Goal: Transaction & Acquisition: Book appointment/travel/reservation

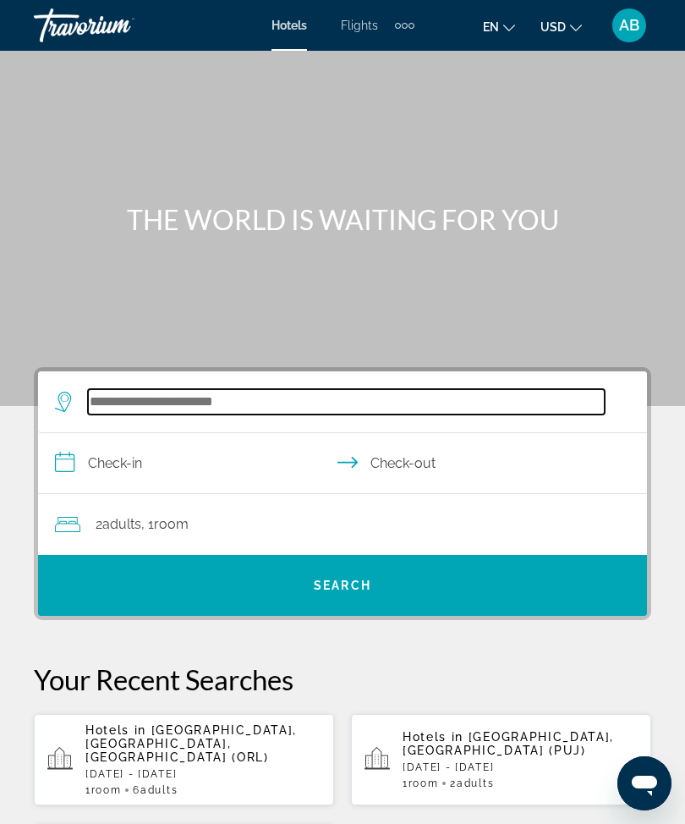
click at [246, 410] on input "Search widget" at bounding box center [346, 401] width 517 height 25
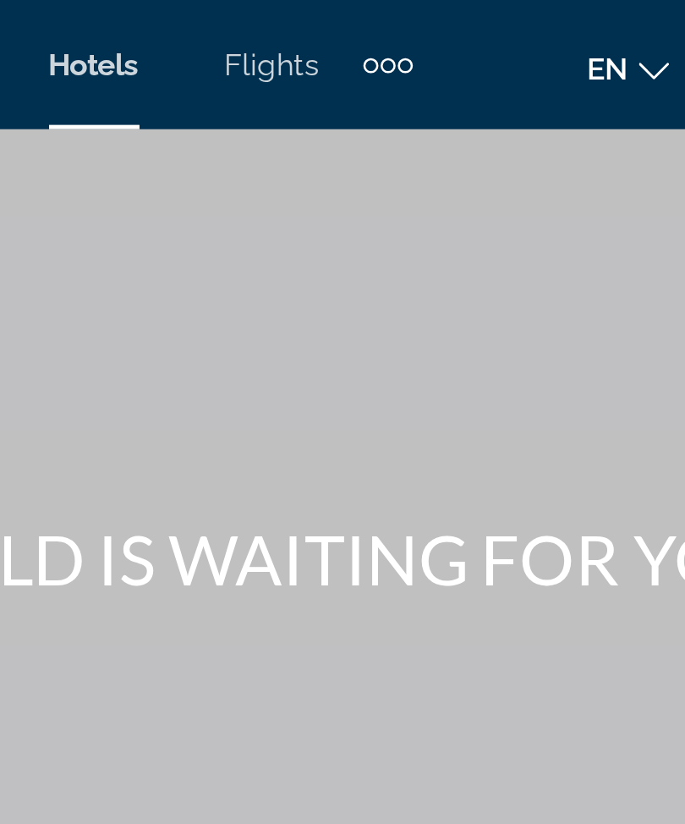
click at [402, 28] on div "Extra navigation items" at bounding box center [405, 26] width 6 height 6
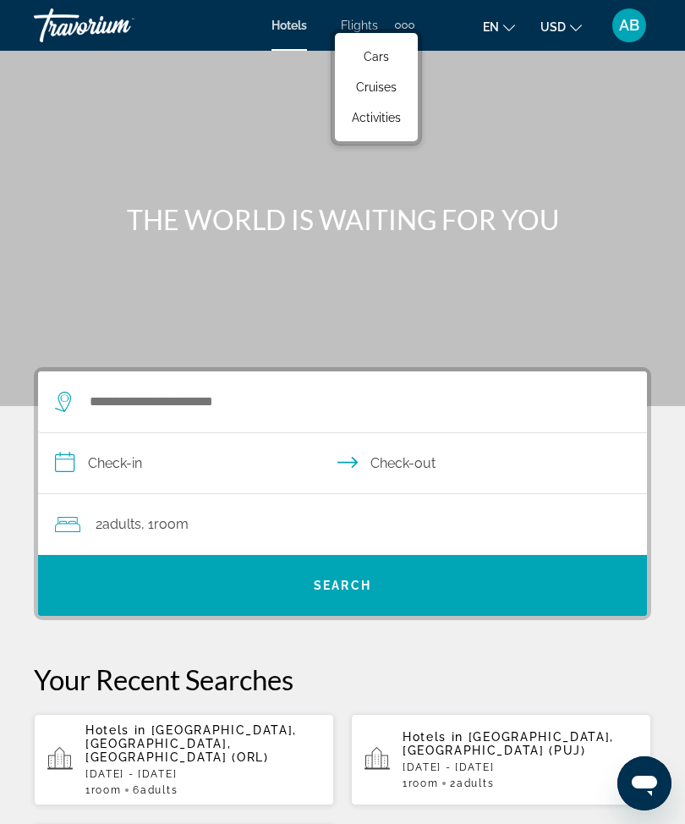
click at [346, 273] on div "Main content" at bounding box center [342, 203] width 685 height 406
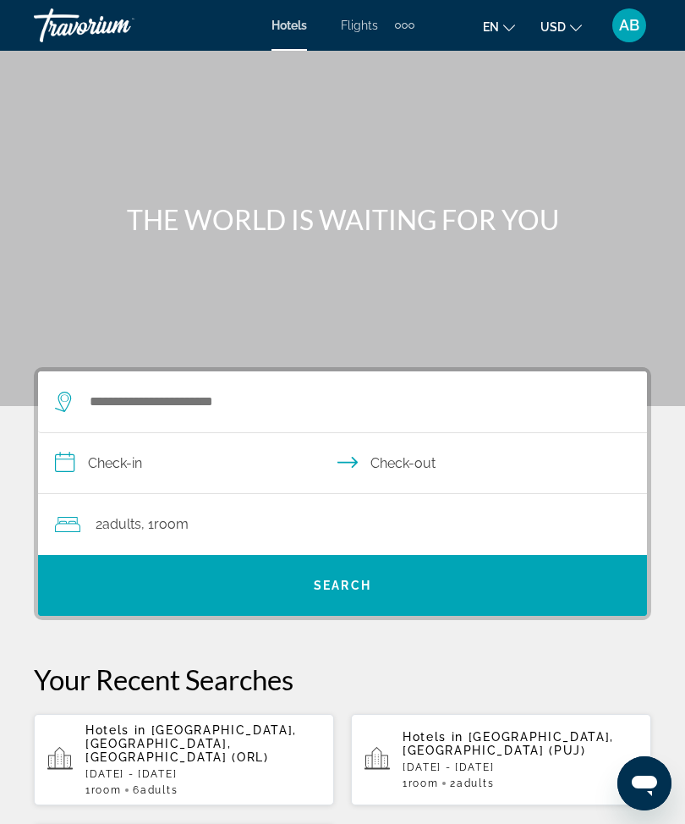
click at [328, 250] on div "Main content" at bounding box center [342, 203] width 685 height 406
click at [290, 273] on div "Main content" at bounding box center [342, 203] width 685 height 406
click at [411, 31] on div "Extra navigation items" at bounding box center [404, 25] width 19 height 25
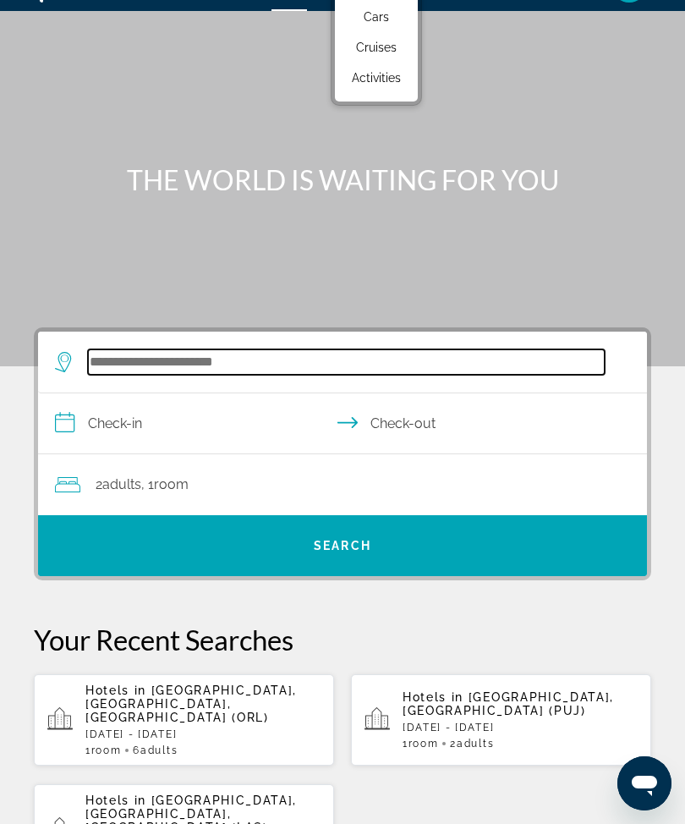
click at [224, 370] on input "Search widget" at bounding box center [346, 361] width 517 height 25
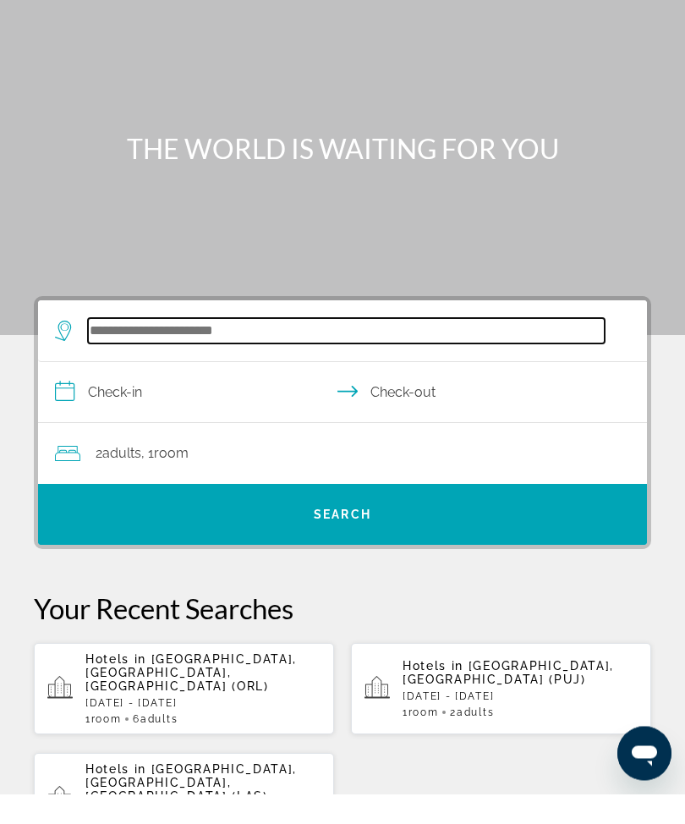
scroll to position [3, 0]
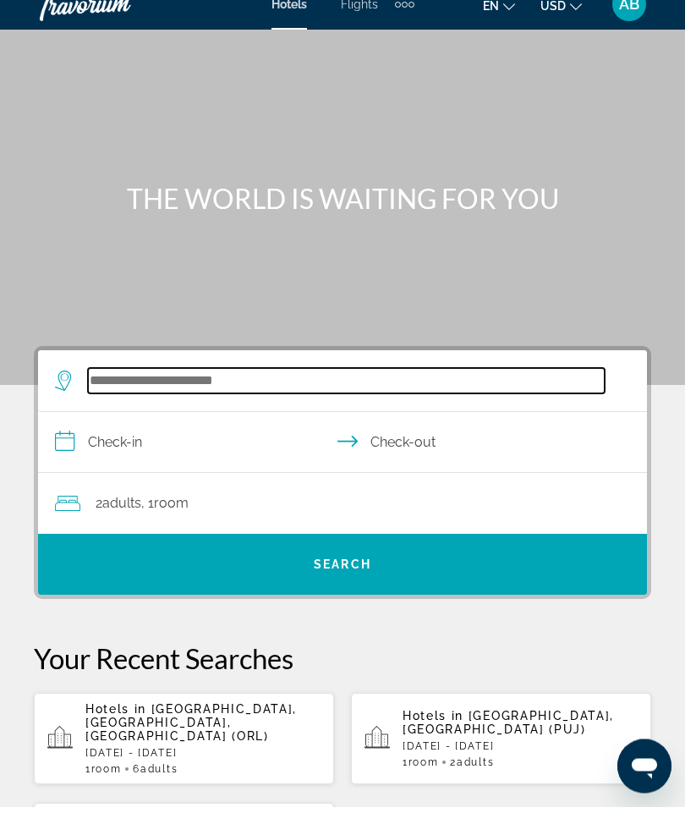
click at [203, 392] on input "Search widget" at bounding box center [346, 398] width 517 height 25
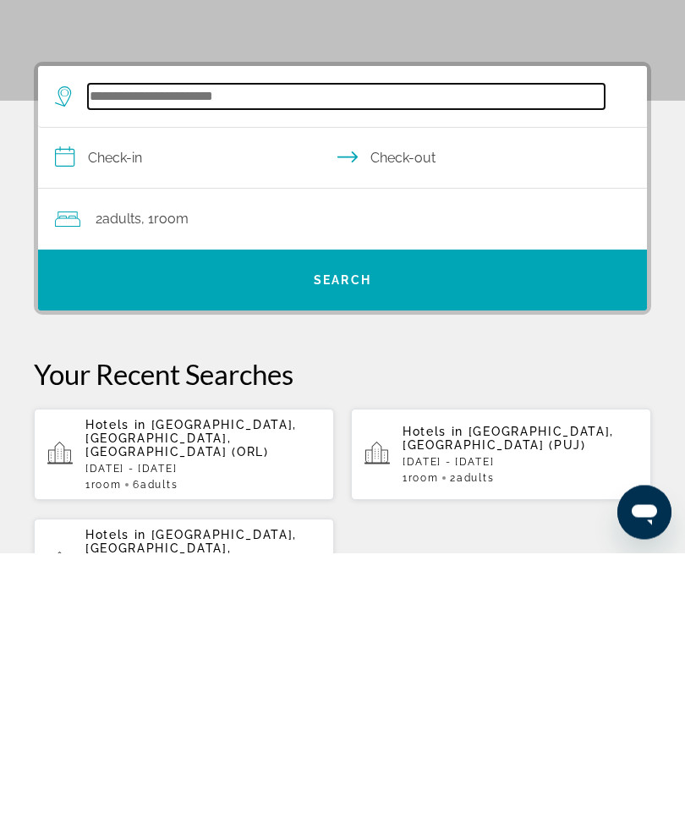
scroll to position [41, 0]
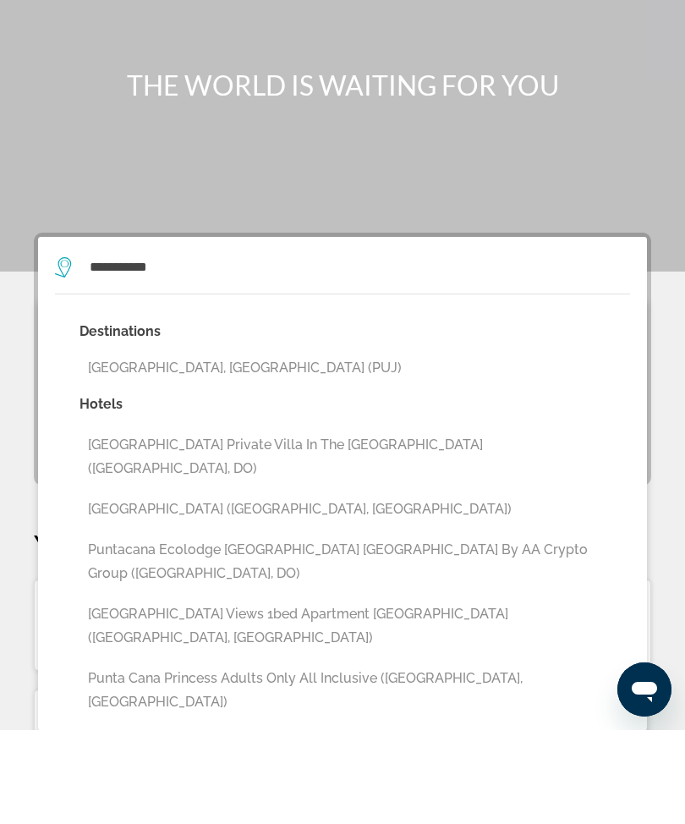
click at [252, 446] on button "[GEOGRAPHIC_DATA], [GEOGRAPHIC_DATA] (PUJ)" at bounding box center [354, 462] width 551 height 32
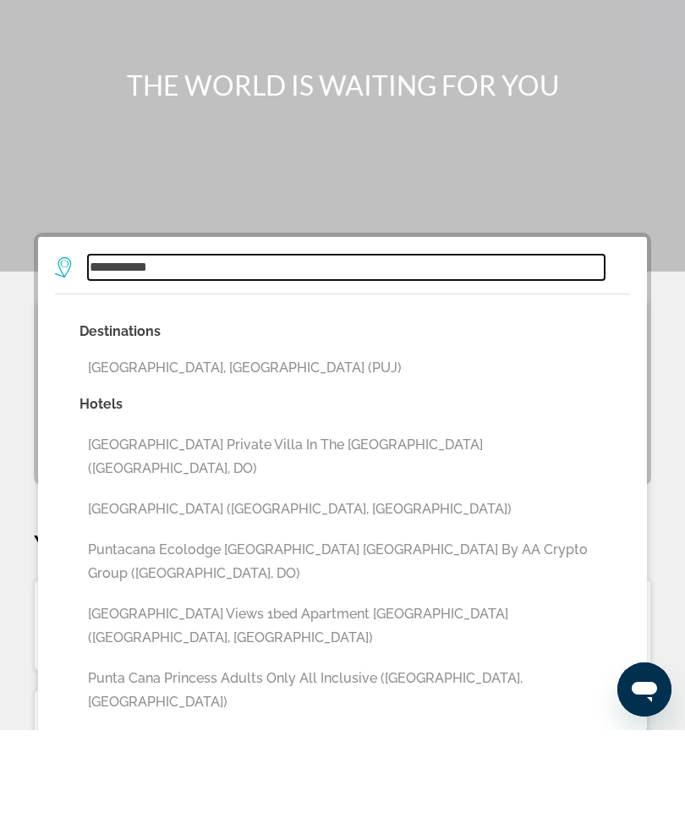
type input "**********"
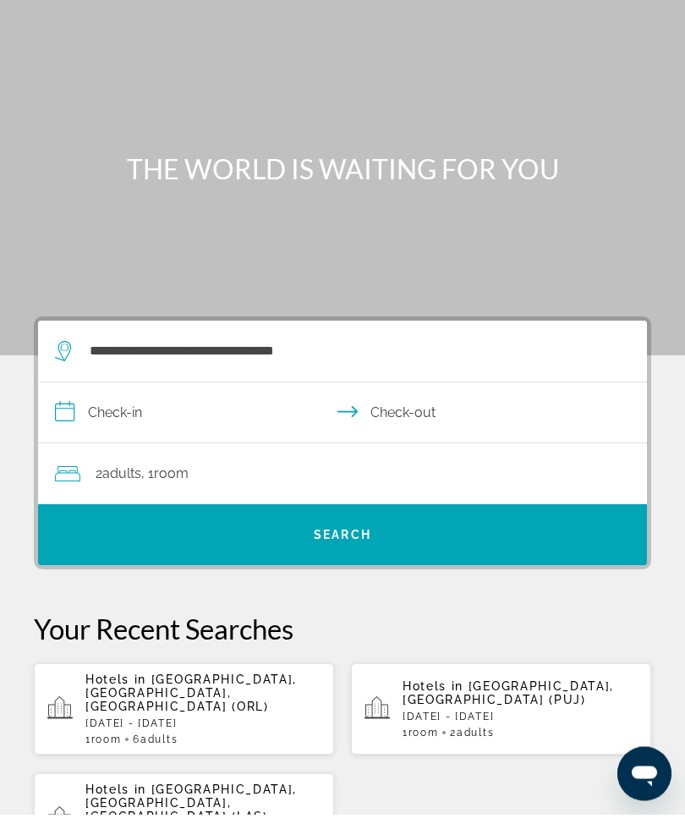
click at [86, 416] on input "**********" at bounding box center [346, 424] width 616 height 65
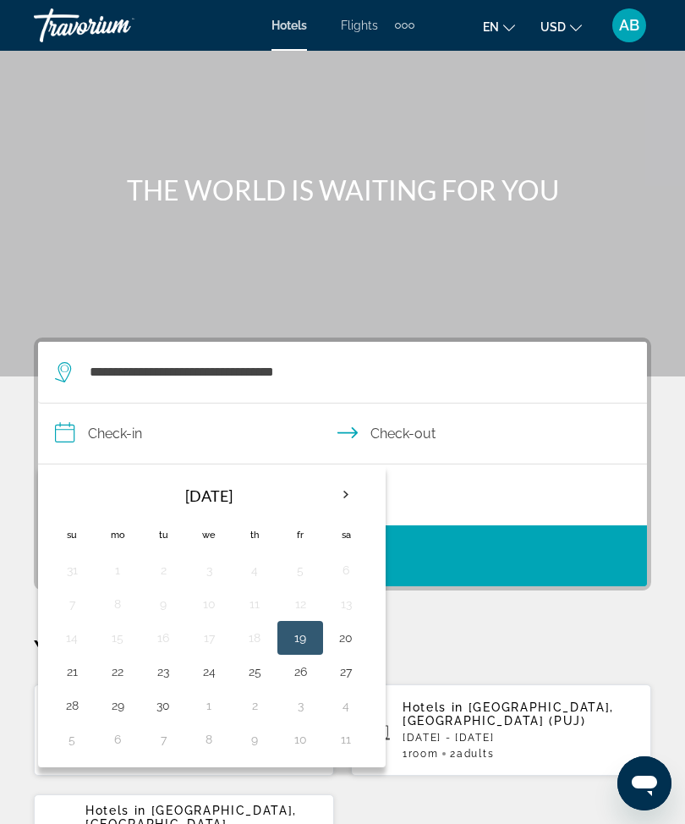
scroll to position [26, 0]
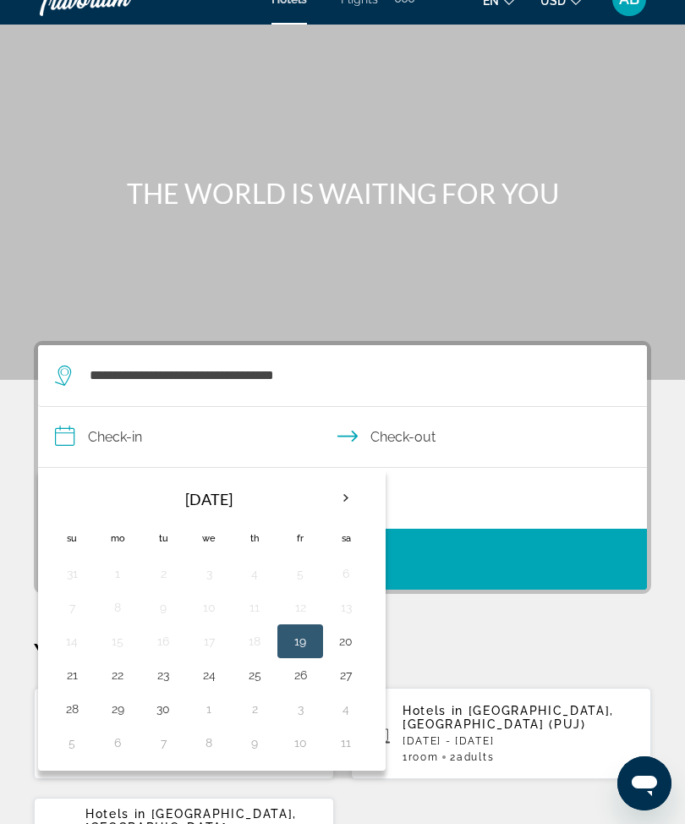
click at [311, 717] on button "3" at bounding box center [300, 709] width 27 height 24
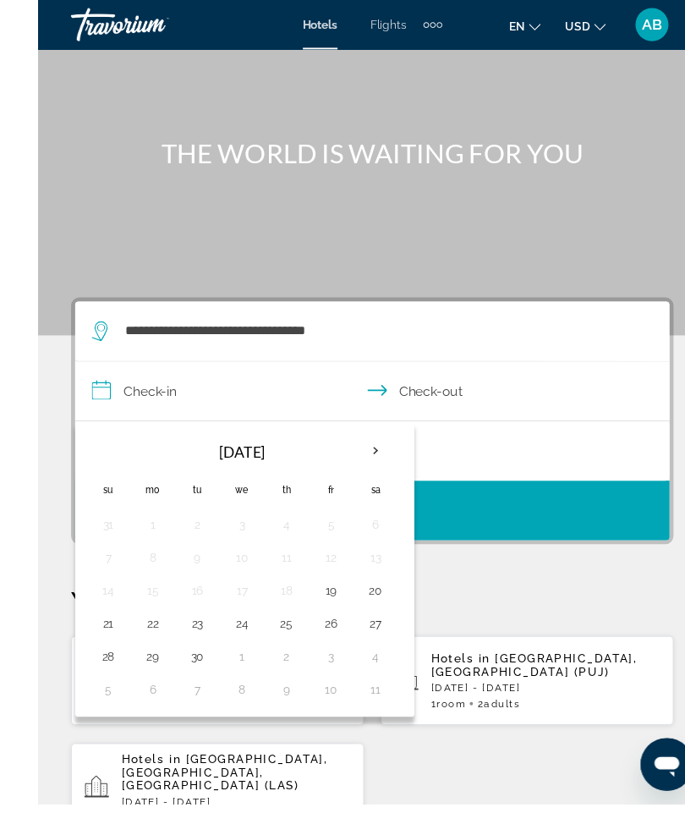
scroll to position [74, 0]
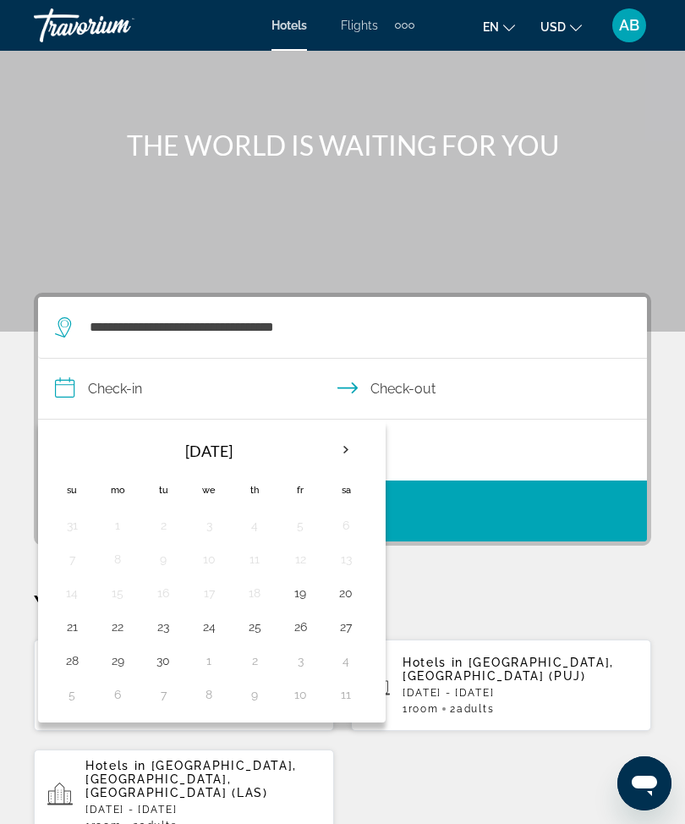
click at [300, 603] on button "19" at bounding box center [300, 593] width 27 height 24
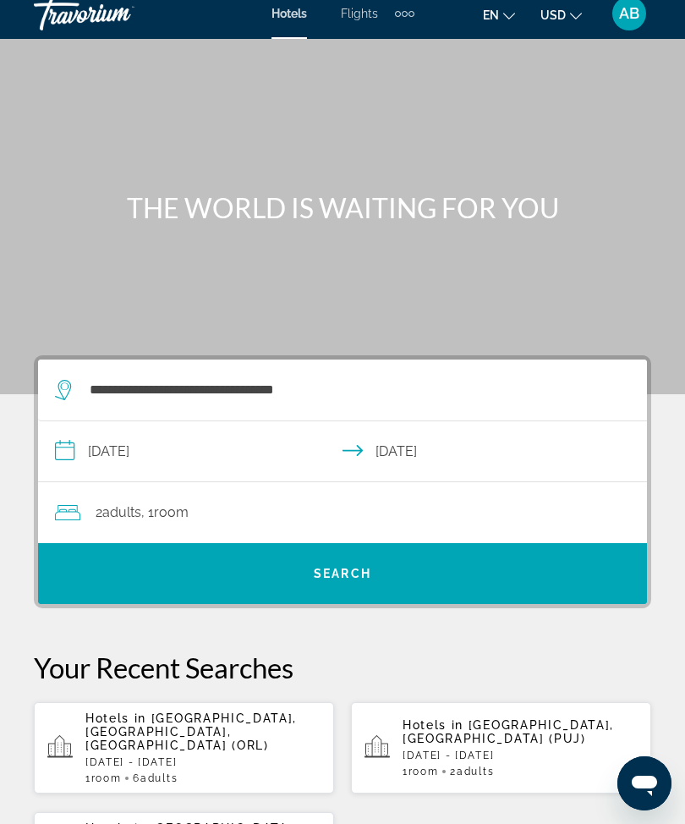
scroll to position [16, 0]
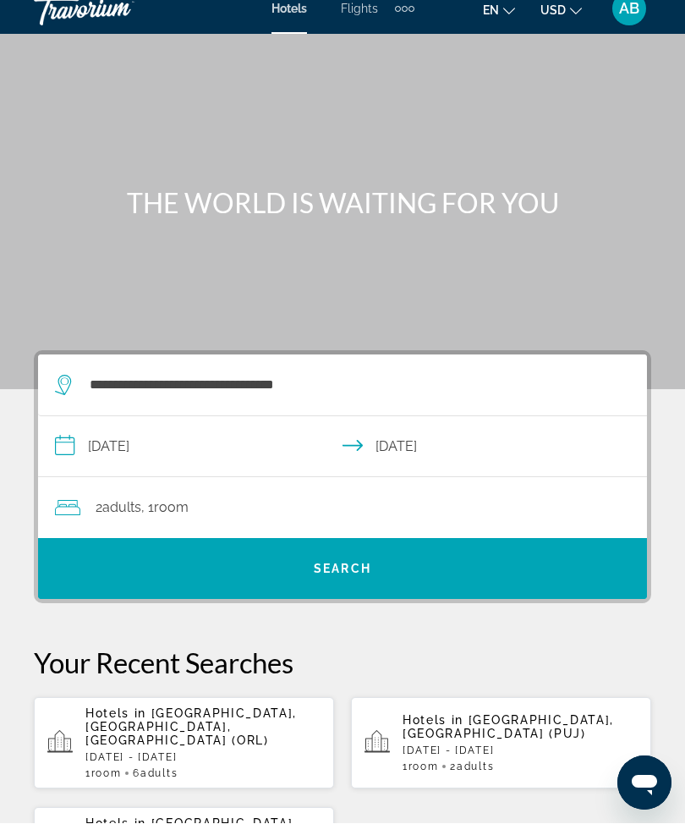
click at [60, 463] on input "**********" at bounding box center [346, 449] width 616 height 65
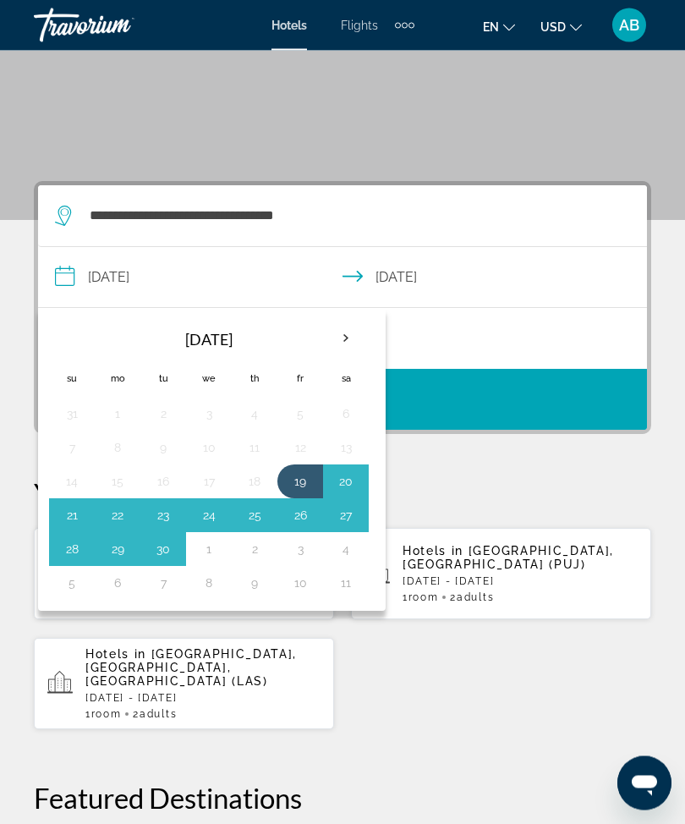
scroll to position [184, 0]
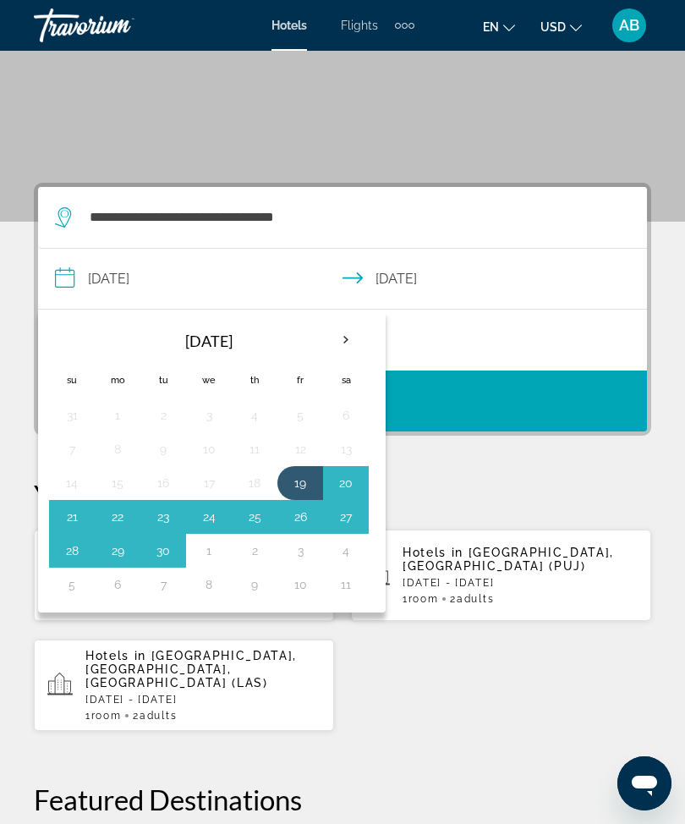
click at [353, 353] on th "Next month" at bounding box center [346, 339] width 46 height 37
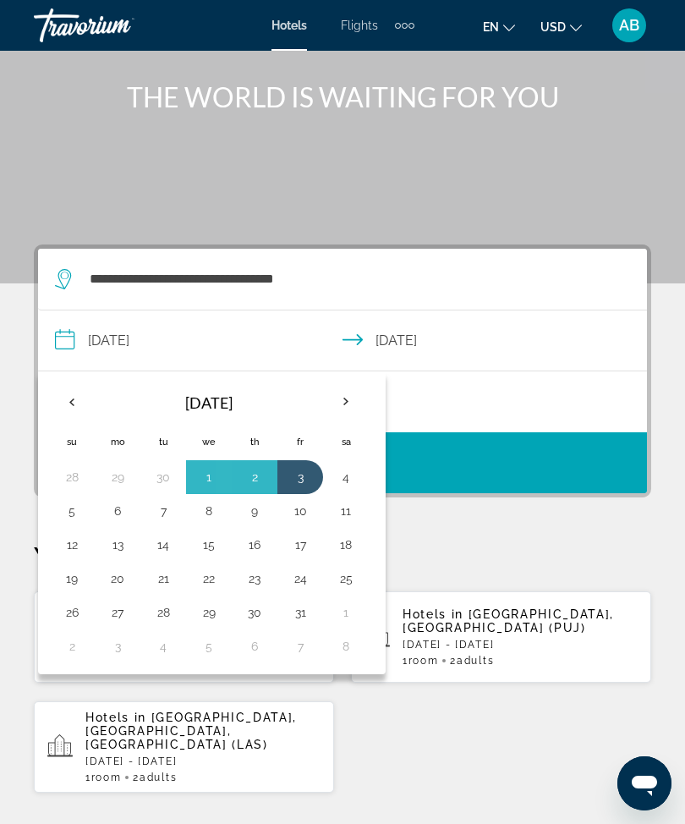
scroll to position [123, 0]
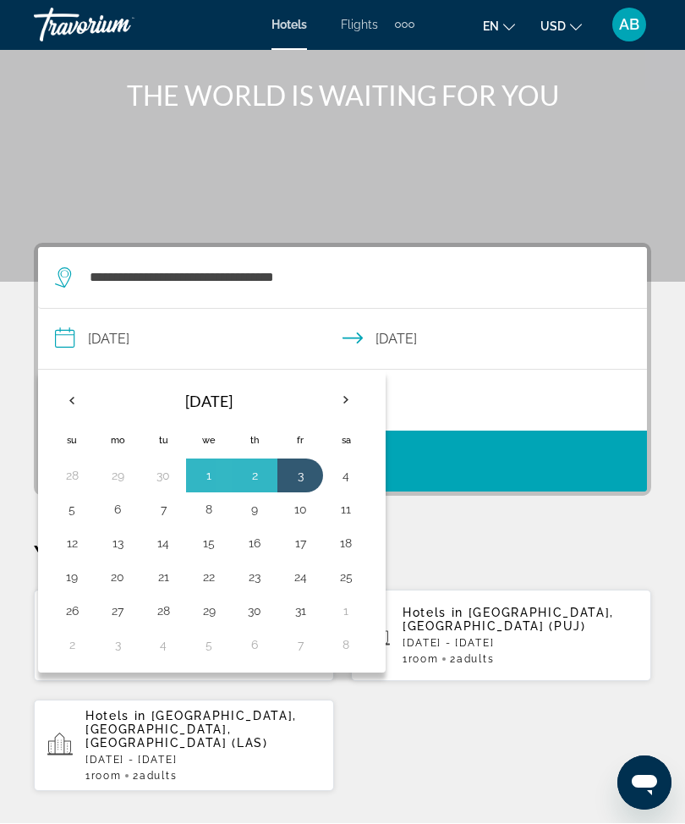
click at [118, 545] on button "13" at bounding box center [117, 544] width 27 height 24
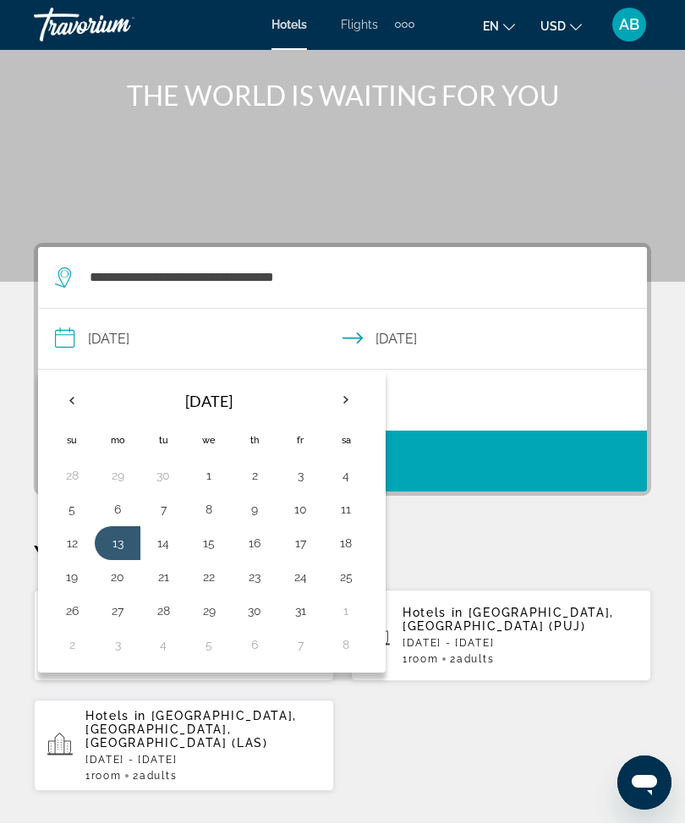
click at [297, 544] on button "17" at bounding box center [300, 544] width 27 height 24
type input "**********"
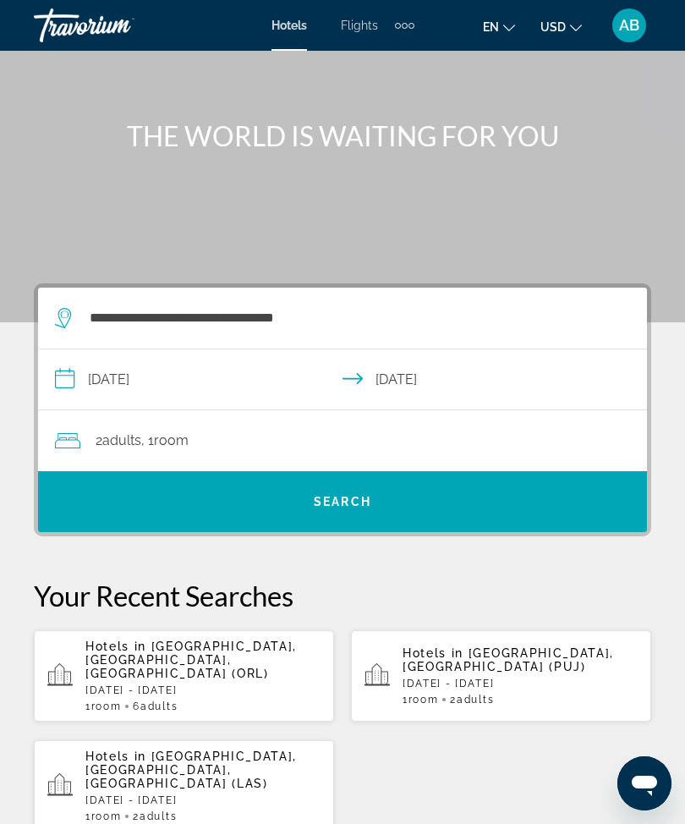
scroll to position [39, 0]
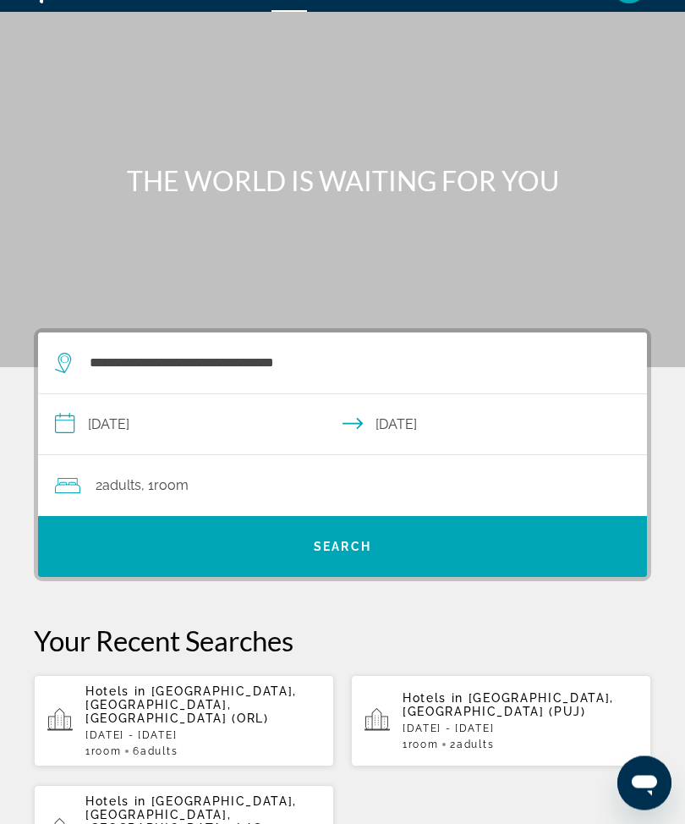
click at [244, 482] on div "2 Adult Adults , 1 Room rooms" at bounding box center [351, 486] width 592 height 24
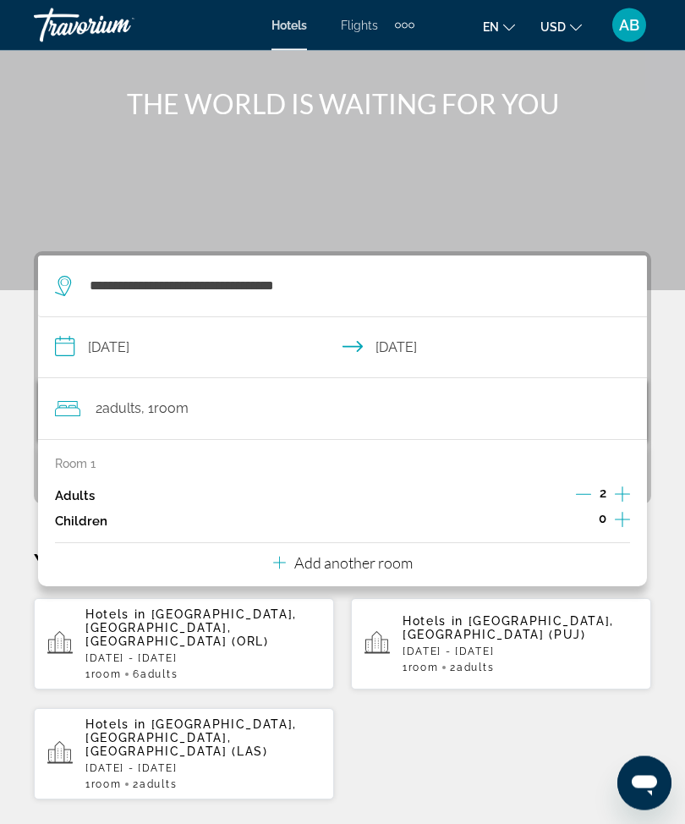
click at [623, 523] on icon "Increment children" at bounding box center [622, 520] width 15 height 20
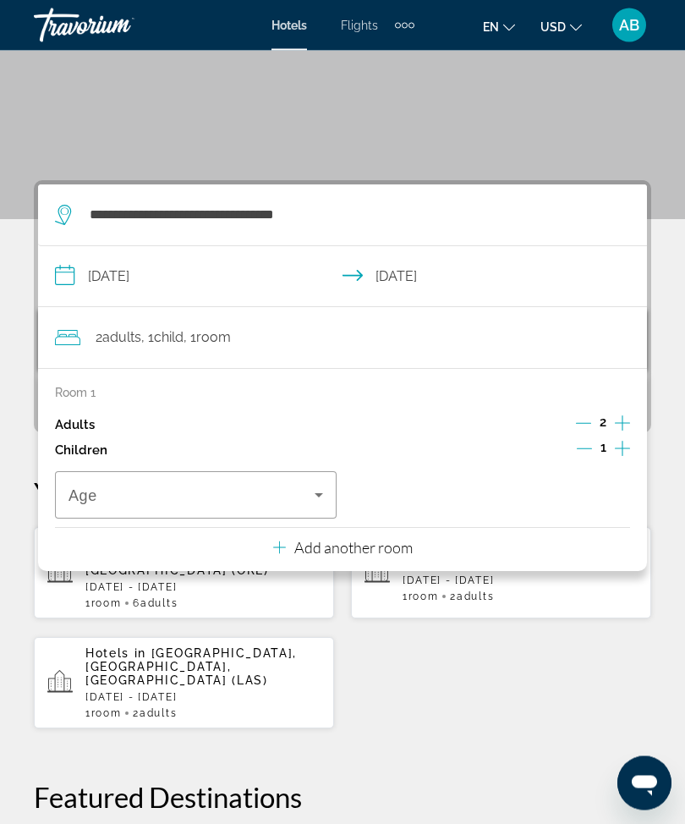
click at [299, 485] on span "Travelers: 2 adults, 1 child" at bounding box center [191, 495] width 246 height 20
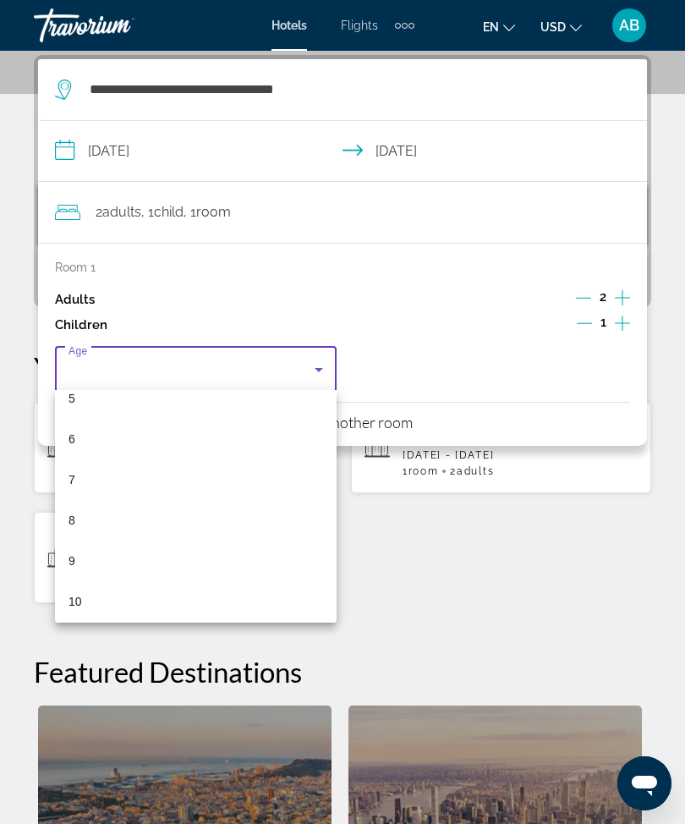
scroll to position [218, 0]
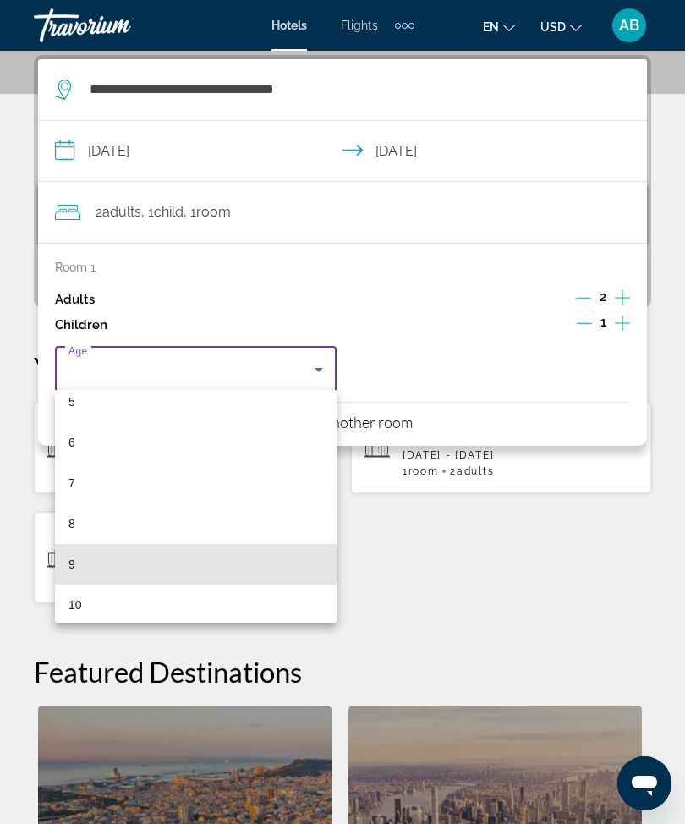
click at [131, 562] on mat-option "9" at bounding box center [196, 564] width 282 height 41
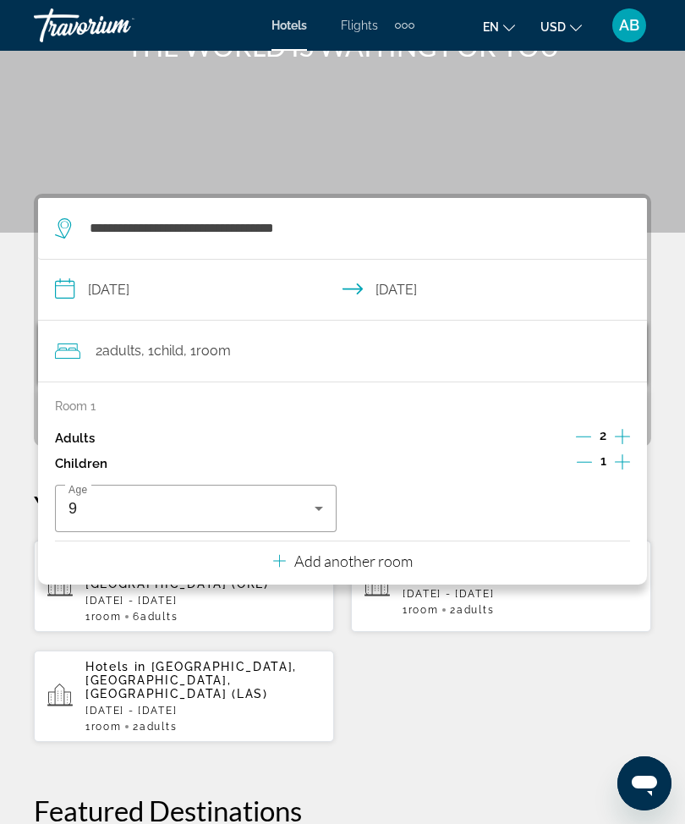
scroll to position [177, 0]
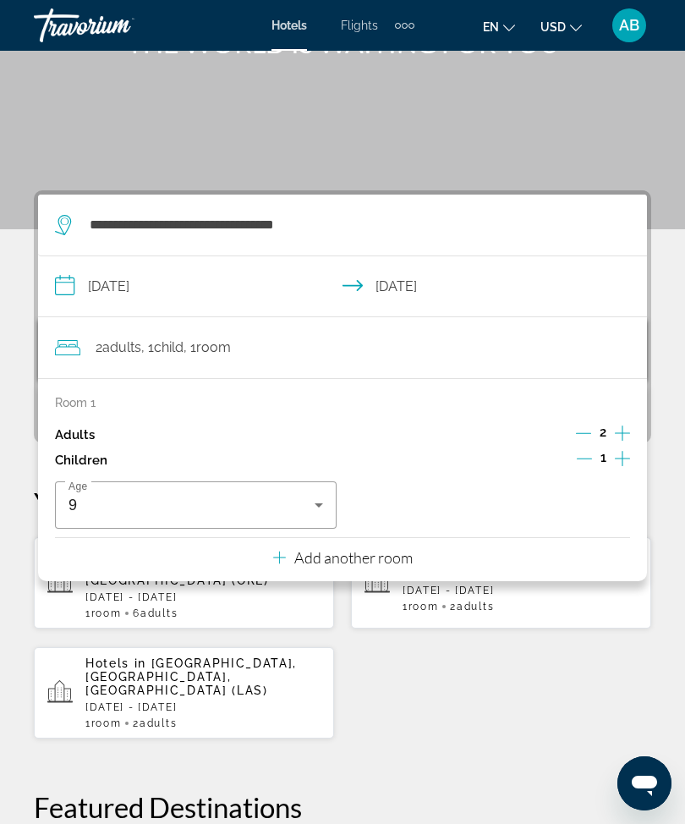
click at [8, 354] on div "**********" at bounding box center [342, 712] width 685 height 1044
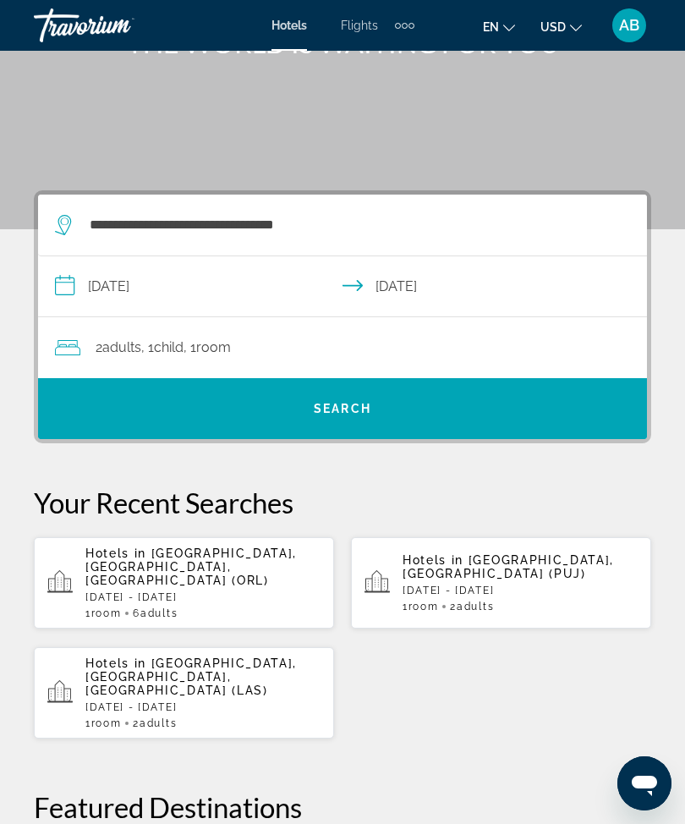
click at [423, 352] on div "2 Adult Adults , 1 Child Children , 1 Room rooms" at bounding box center [351, 348] width 592 height 24
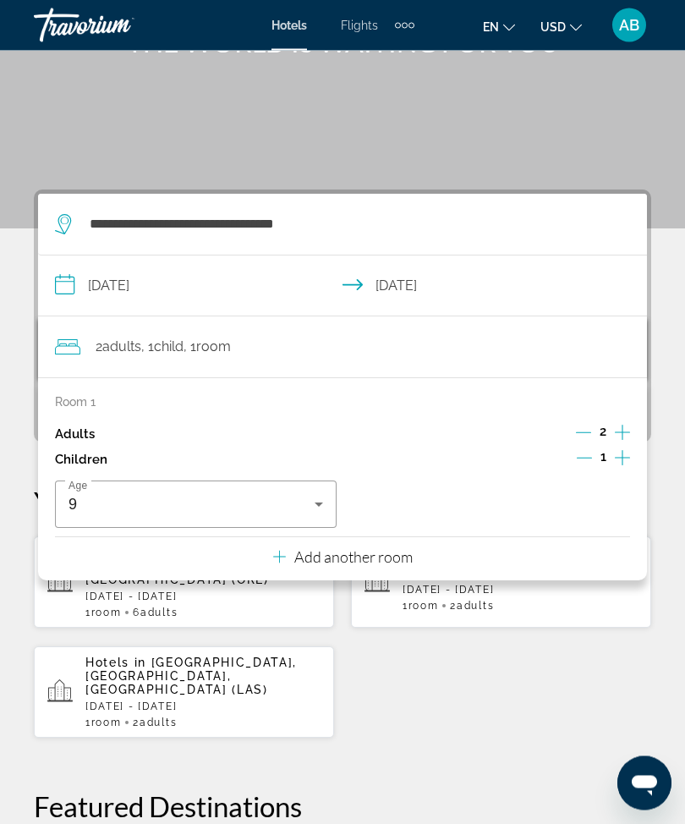
click at [375, 548] on p "Add another room" at bounding box center [353, 557] width 118 height 19
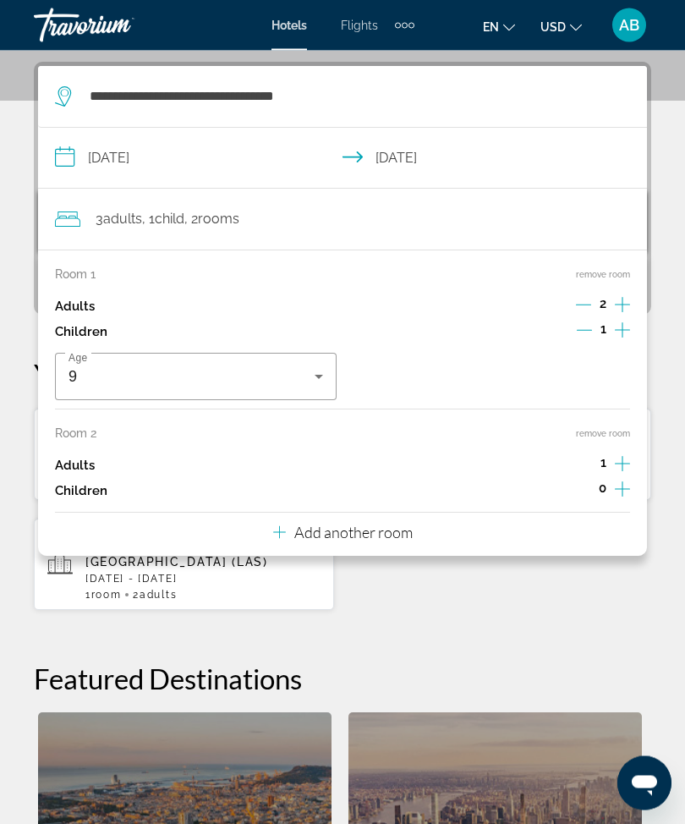
scroll to position [312, 0]
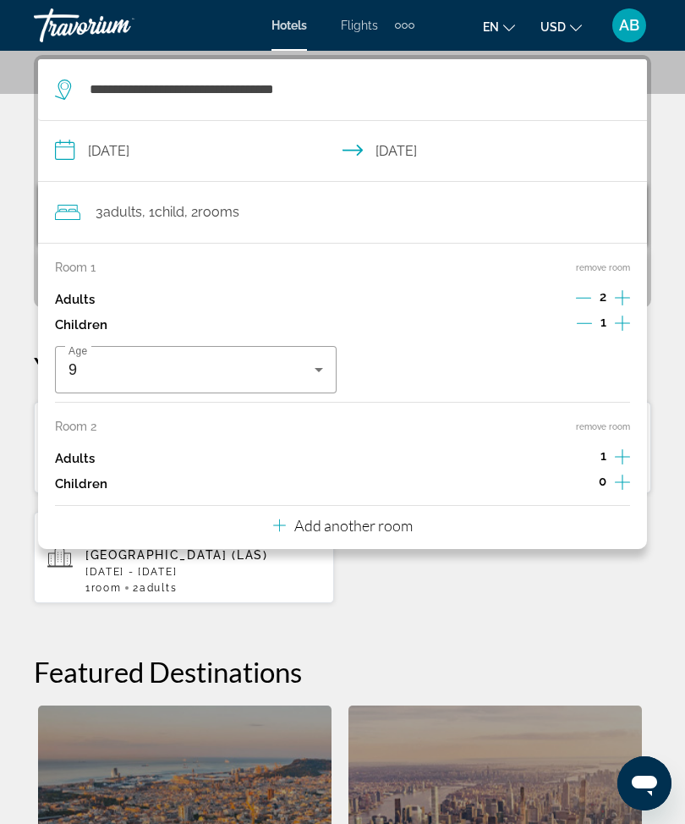
click at [397, 521] on p "Add another room" at bounding box center [353, 525] width 118 height 19
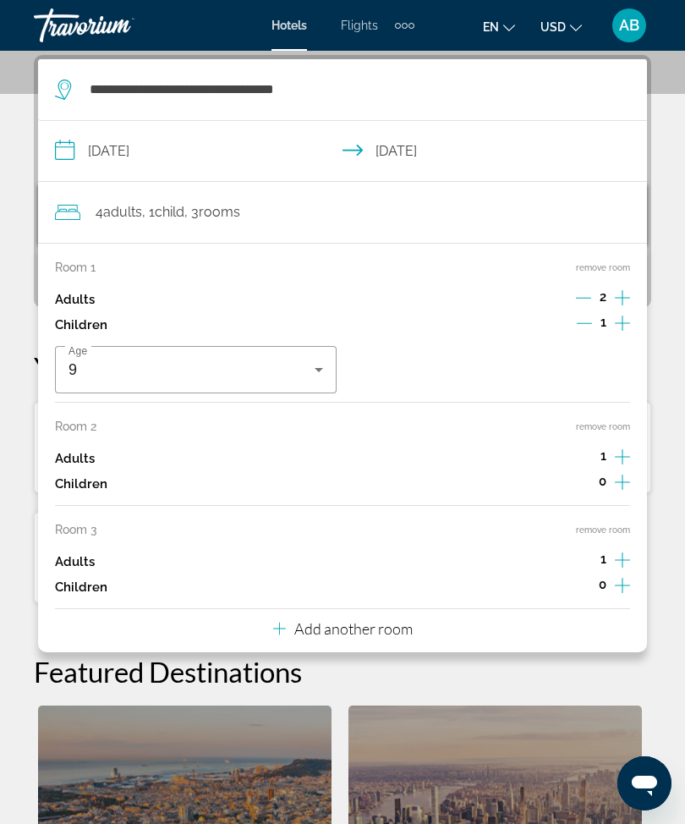
click at [389, 619] on p "Add another room" at bounding box center [353, 628] width 118 height 19
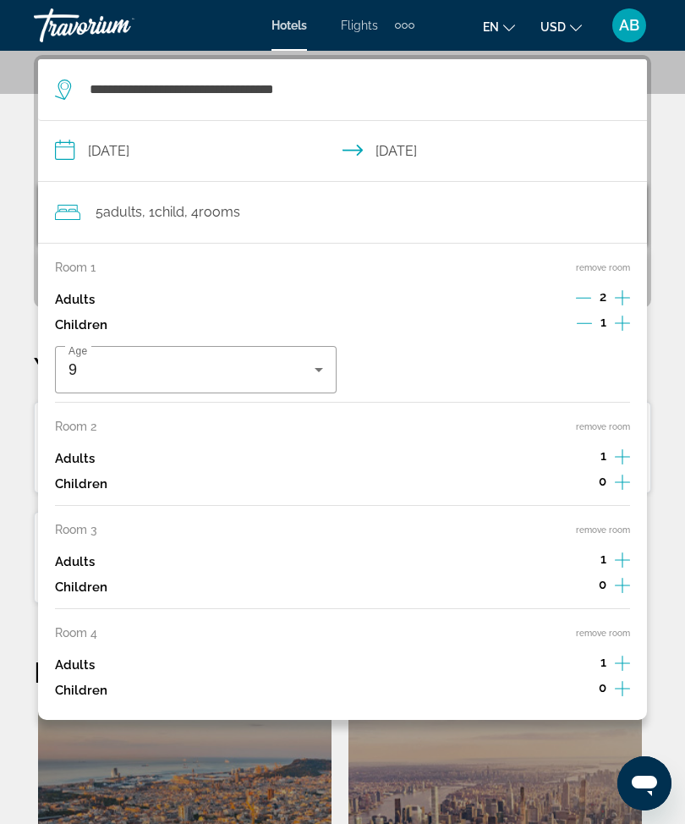
click at [629, 627] on button "remove room" at bounding box center [603, 632] width 54 height 11
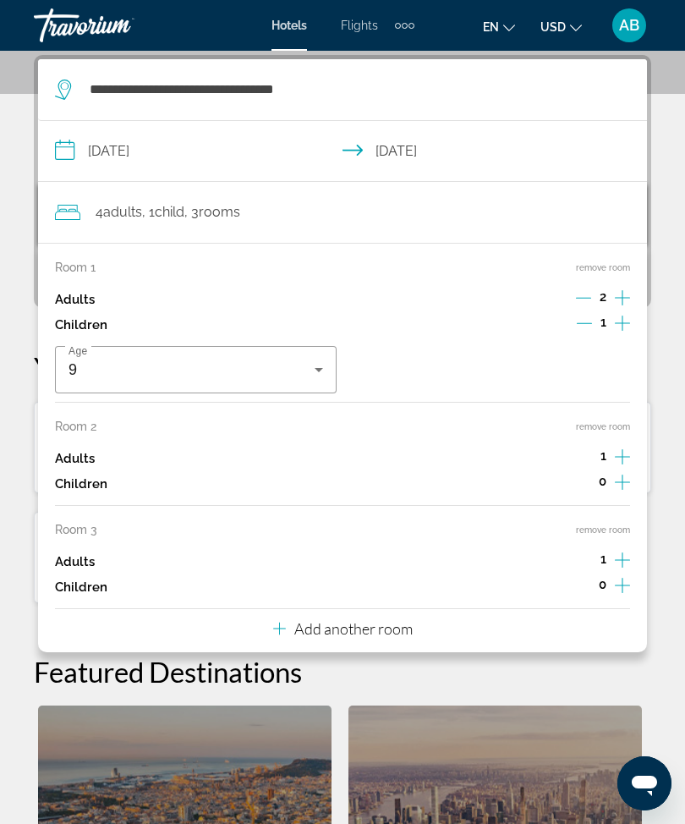
click at [616, 525] on button "remove room" at bounding box center [603, 529] width 54 height 11
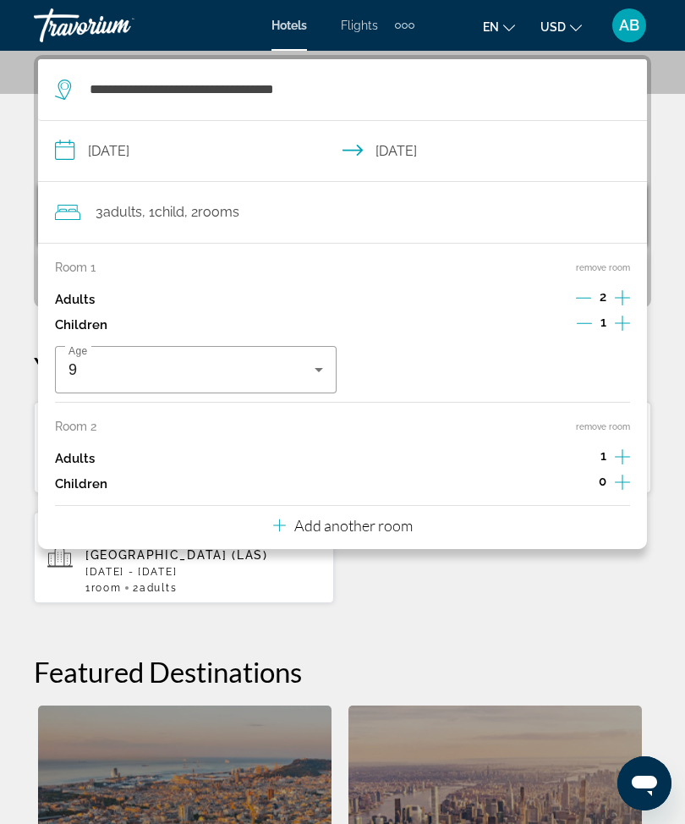
click at [628, 421] on button "remove room" at bounding box center [603, 426] width 54 height 11
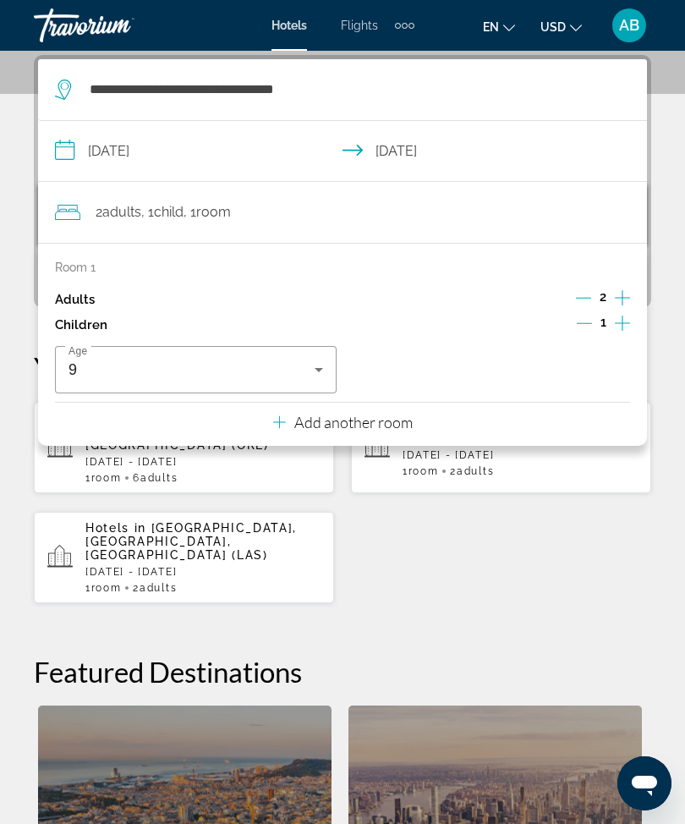
click at [21, 198] on div "**********" at bounding box center [342, 577] width 685 height 1044
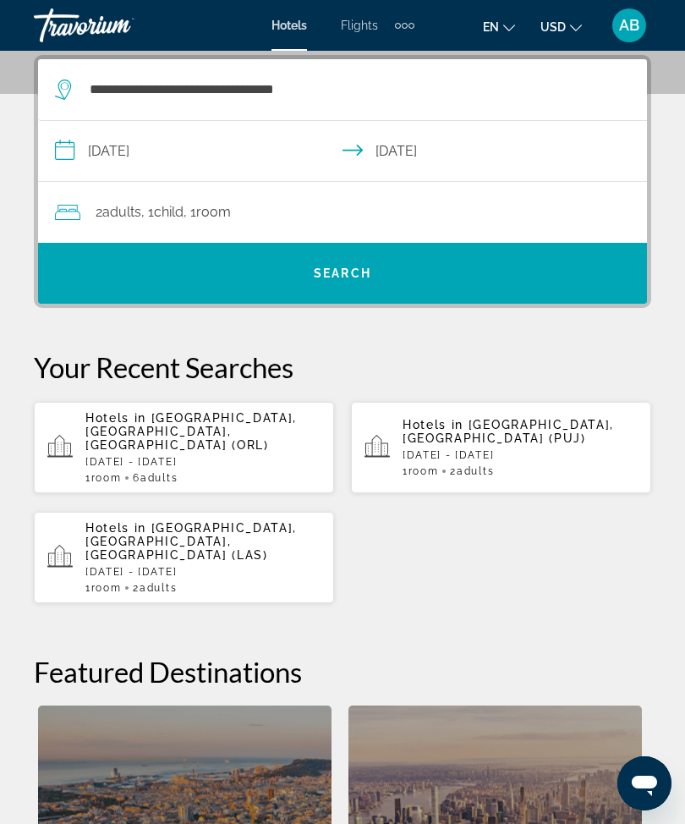
click at [423, 260] on span "Search widget" at bounding box center [342, 273] width 609 height 41
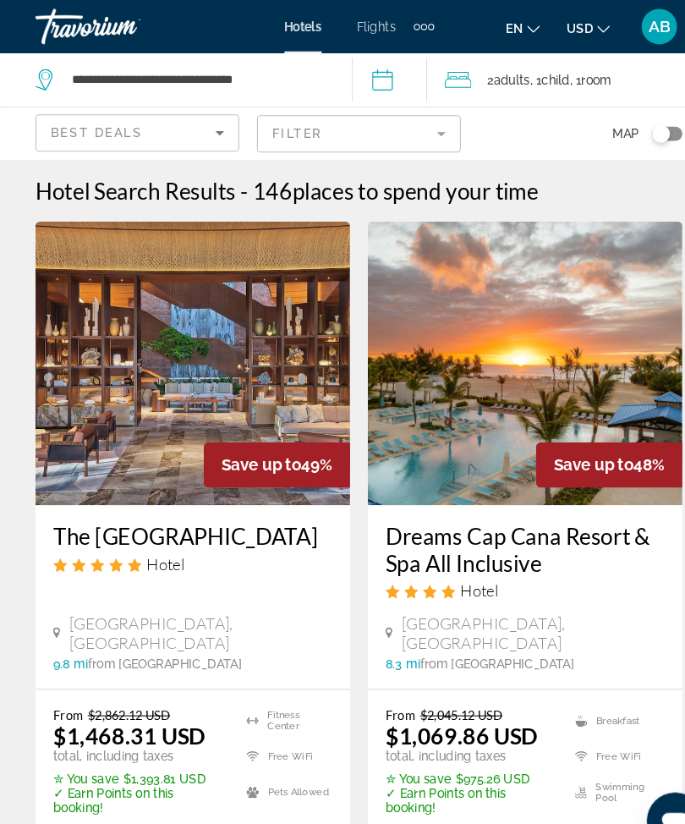
click at [516, 67] on span ", 1 Child Children" at bounding box center [525, 76] width 38 height 24
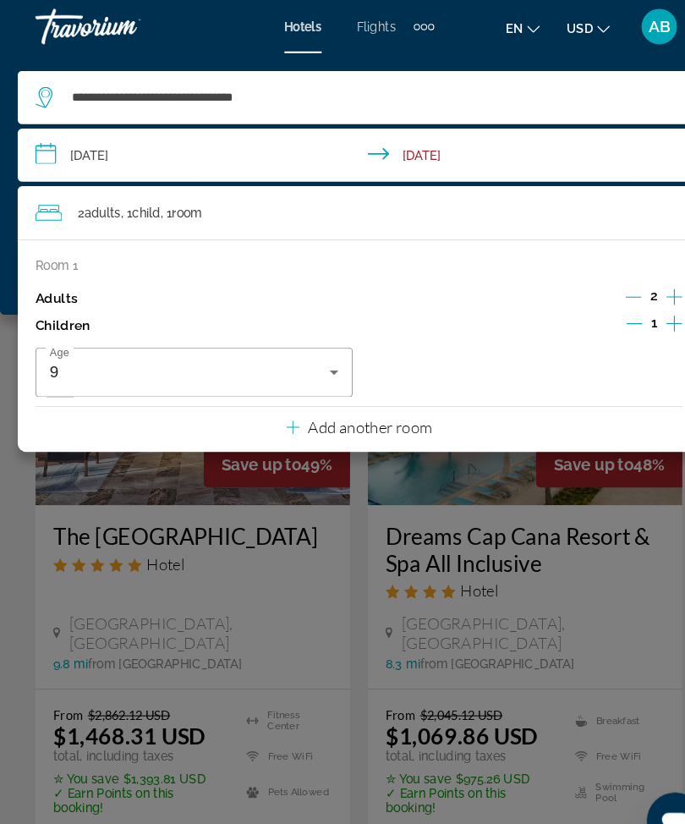
click at [11, 323] on div "Main content" at bounding box center [342, 412] width 685 height 824
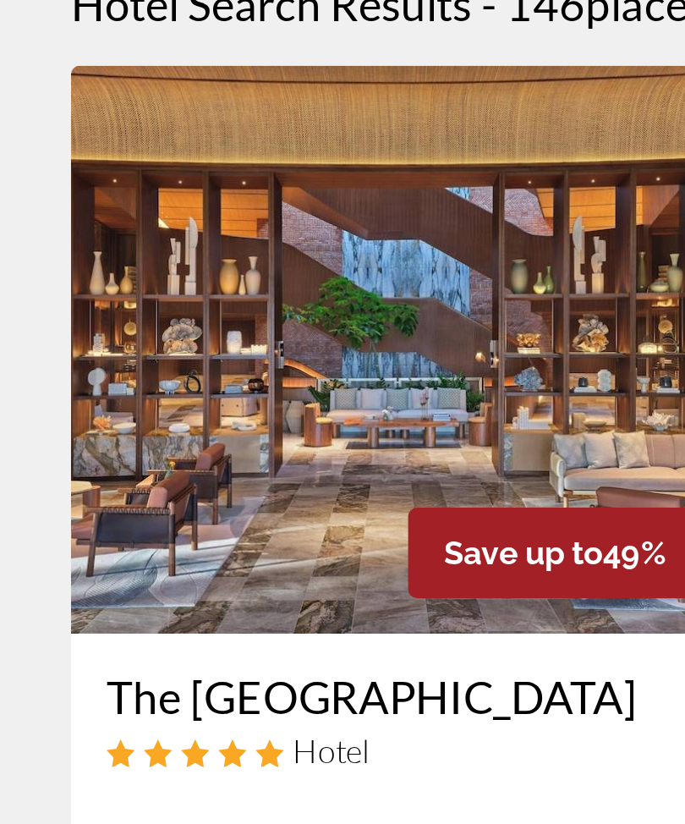
click at [216, 211] on img "Main content" at bounding box center [184, 346] width 300 height 271
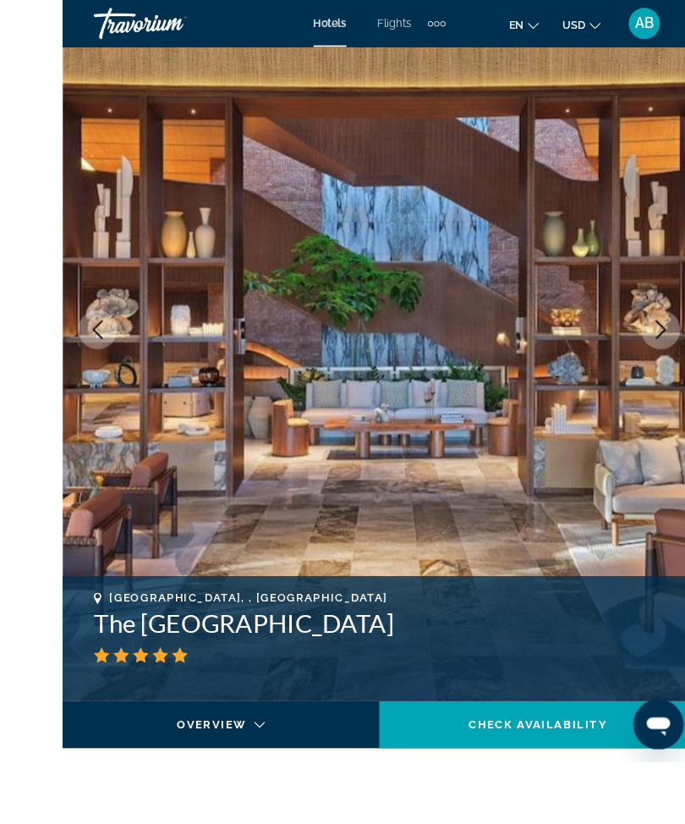
scroll to position [97, 0]
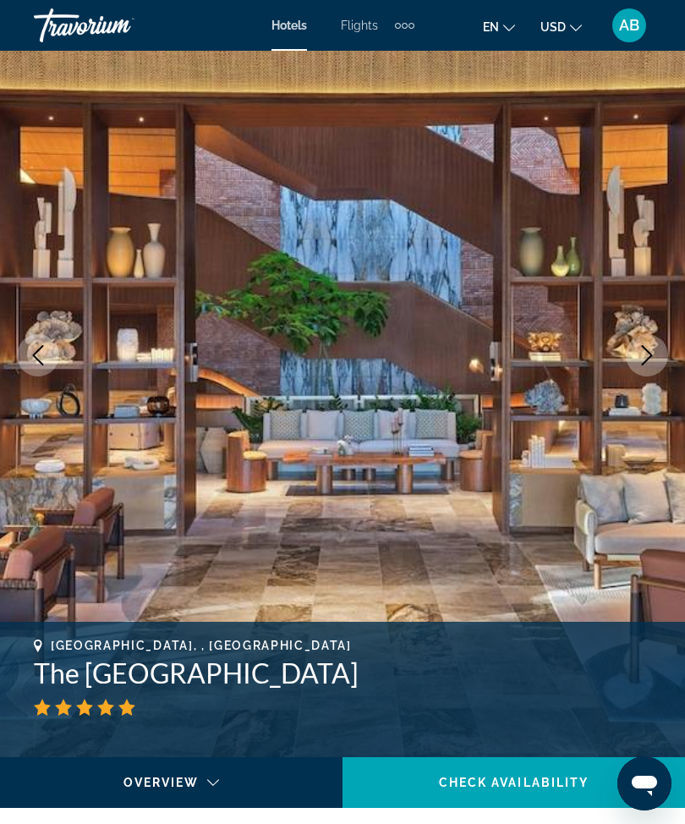
click at [645, 364] on icon "Next image" at bounding box center [647, 355] width 20 height 20
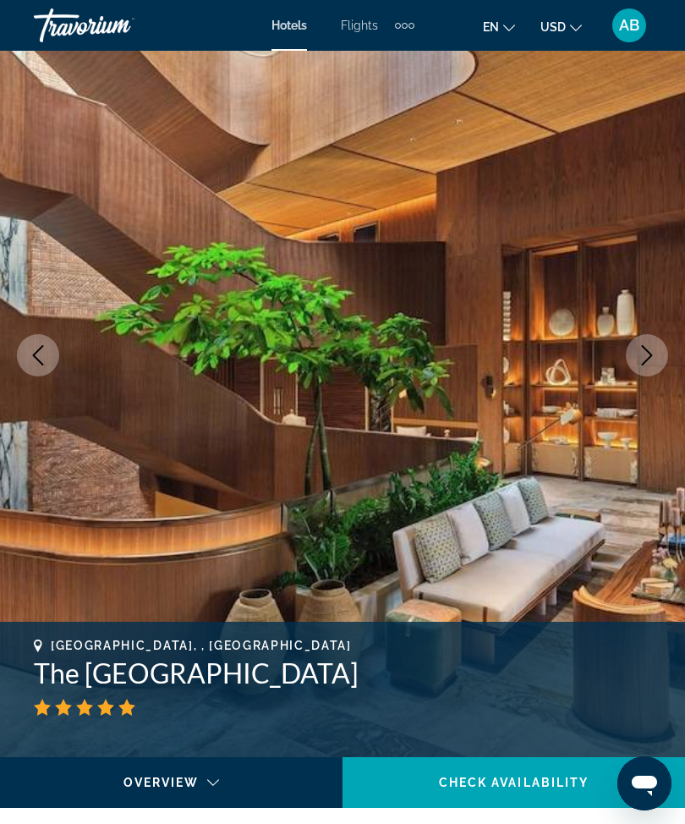
click at [645, 359] on icon "Next image" at bounding box center [647, 355] width 20 height 20
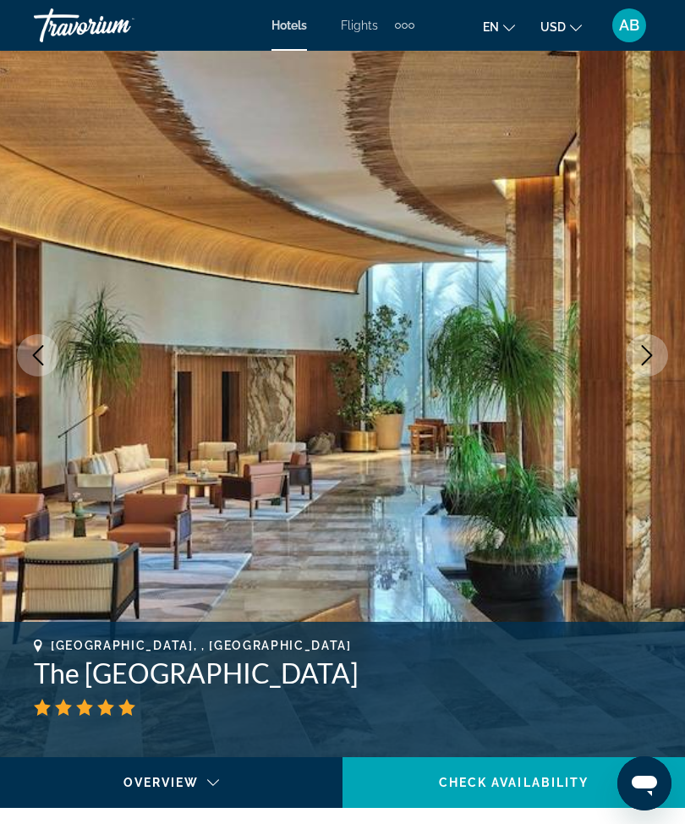
click at [652, 359] on icon "Next image" at bounding box center [647, 355] width 20 height 20
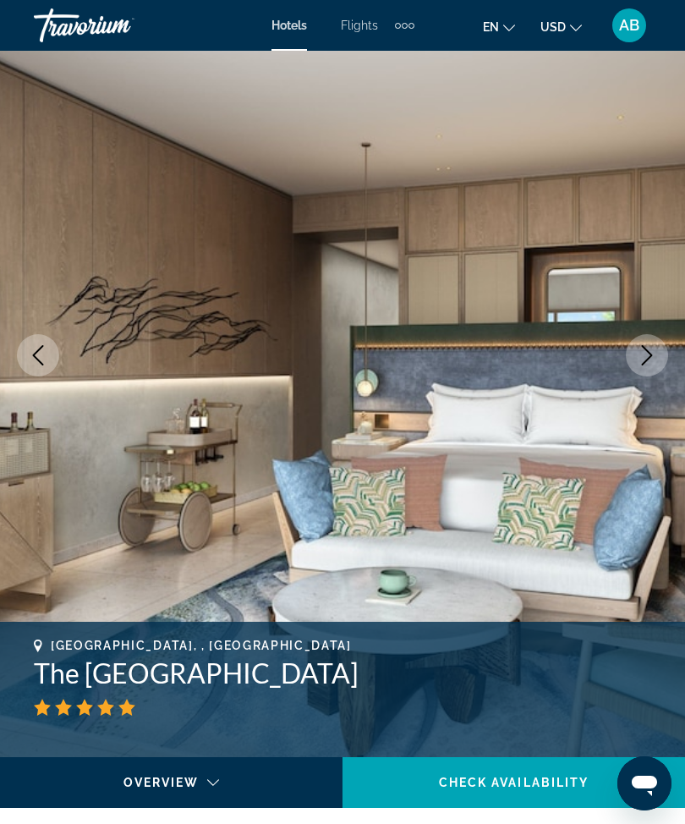
click at [650, 356] on icon "Next image" at bounding box center [647, 355] width 11 height 20
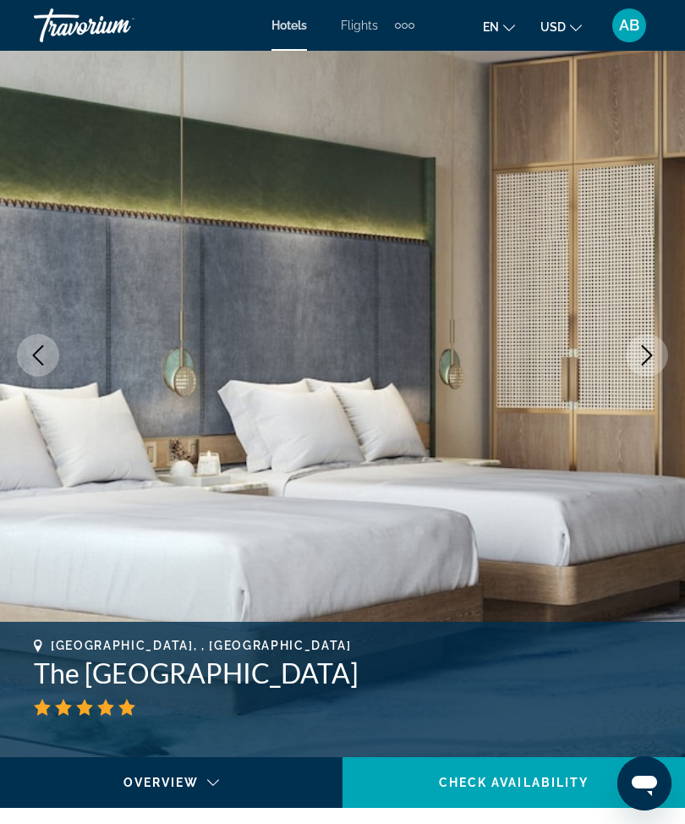
click at [644, 364] on icon "Next image" at bounding box center [647, 355] width 20 height 20
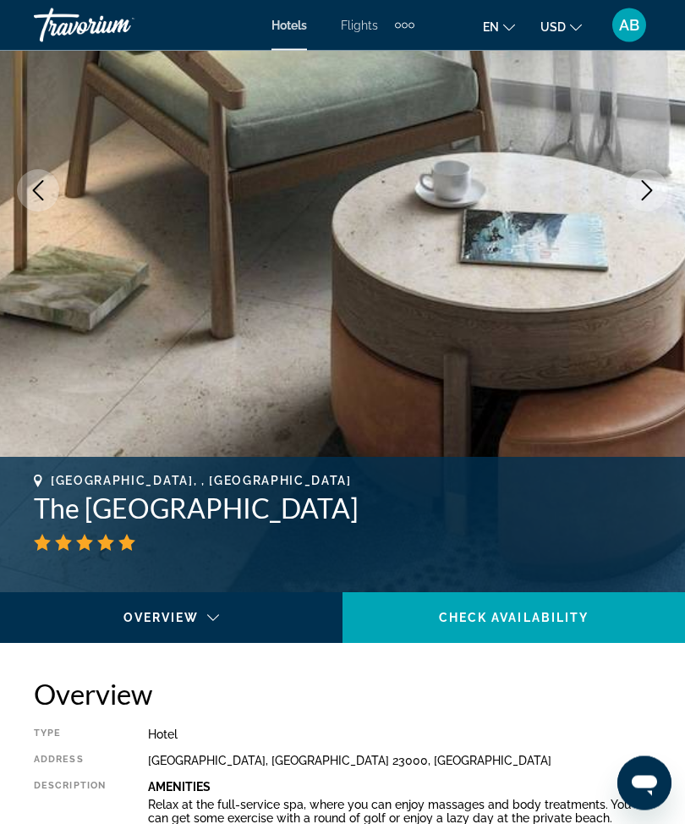
scroll to position [0, 0]
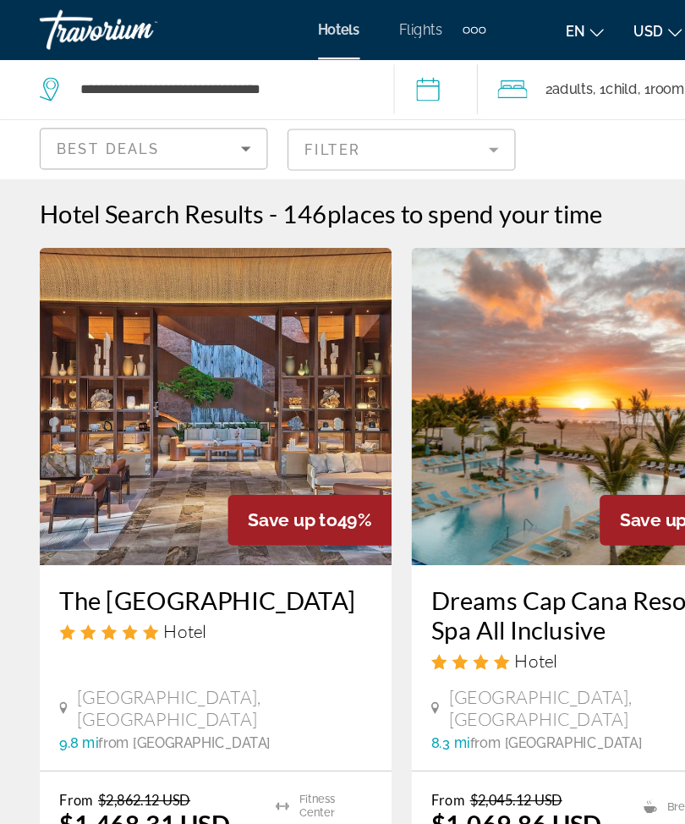
click at [412, 123] on mat-form-field "Filter" at bounding box center [342, 128] width 195 height 36
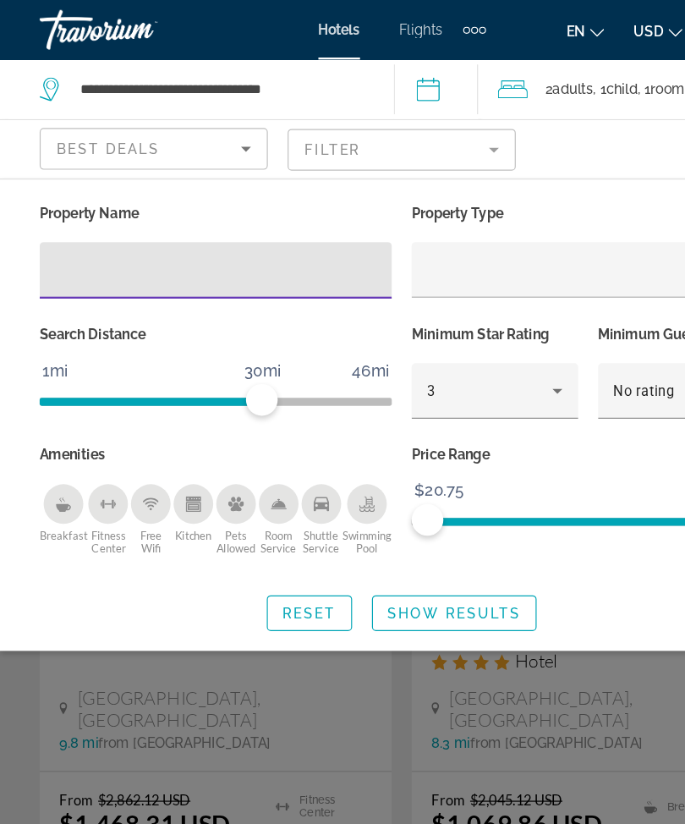
click at [130, 235] on input "Hotel Filters" at bounding box center [183, 231] width 273 height 20
type input "***"
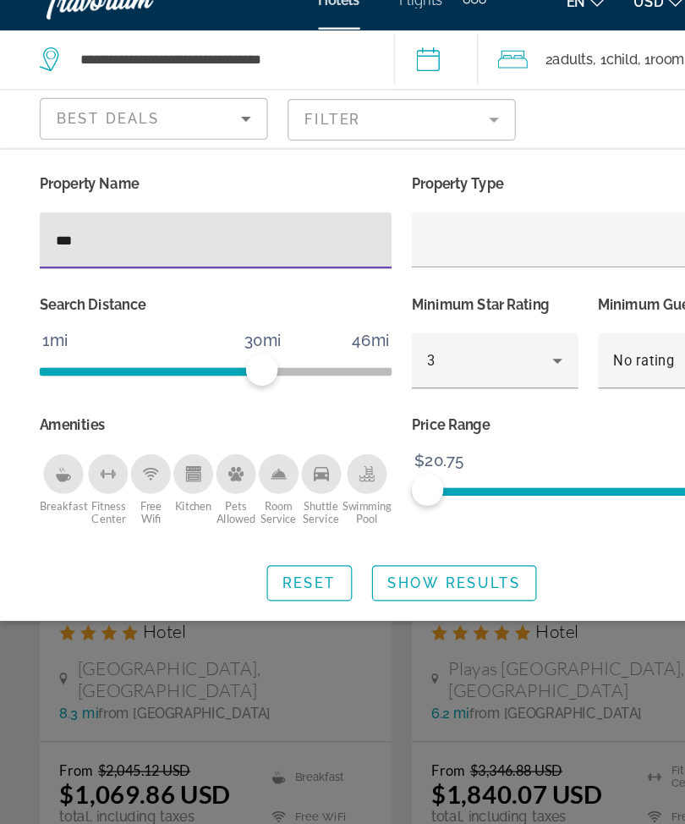
click at [377, 505] on span "Search widget" at bounding box center [387, 522] width 139 height 41
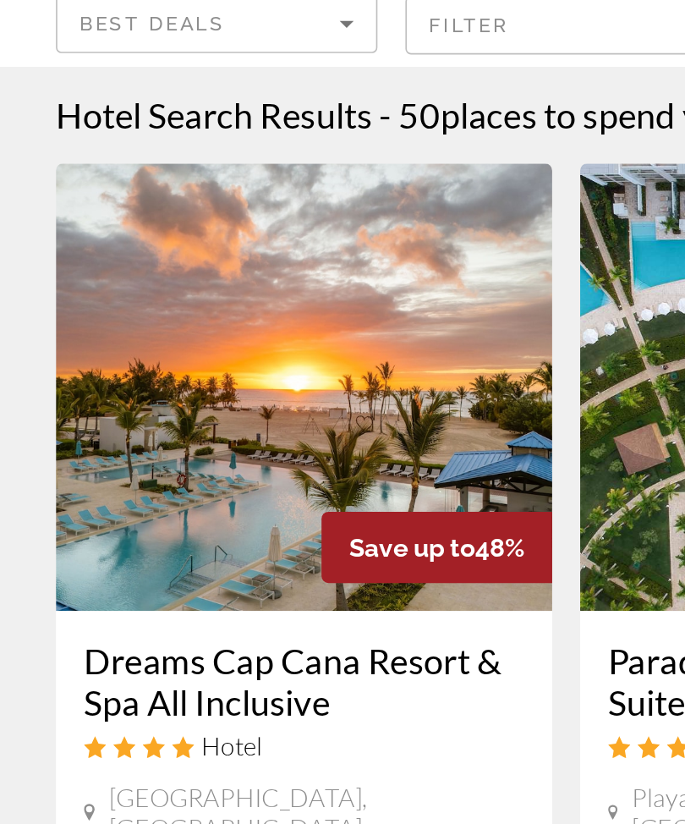
click at [207, 275] on img "Main content" at bounding box center [184, 346] width 300 height 271
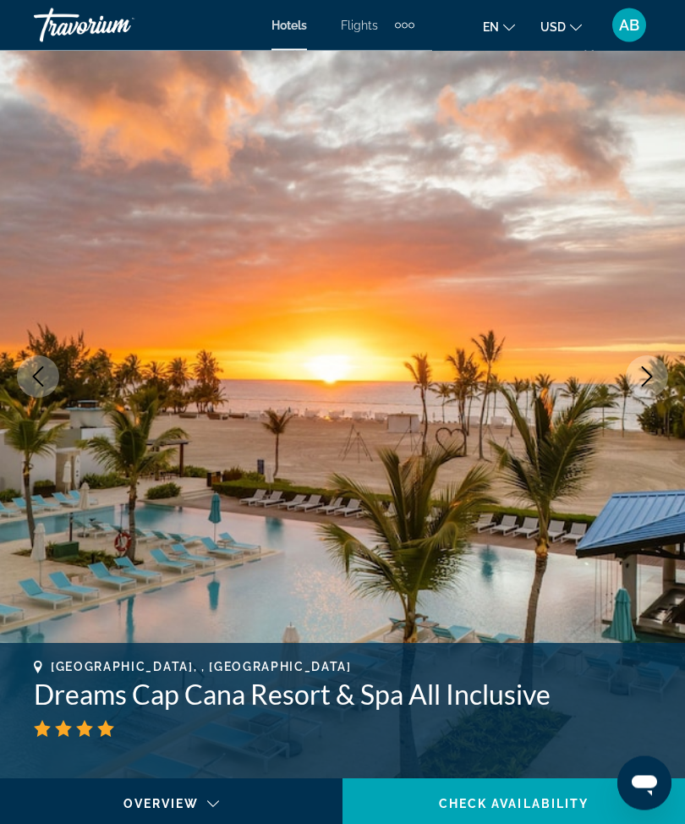
scroll to position [60, 0]
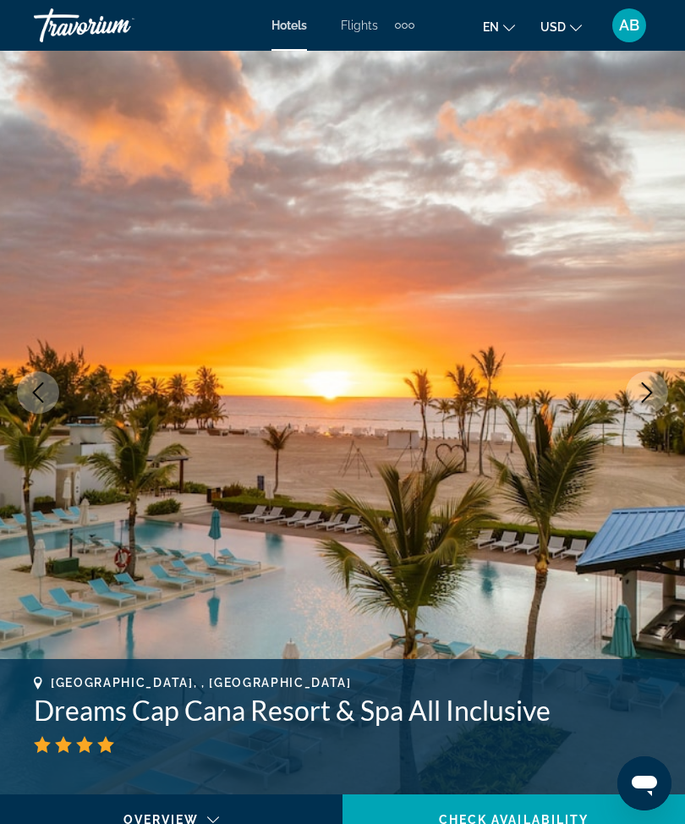
click at [661, 392] on button "Next image" at bounding box center [647, 392] width 42 height 42
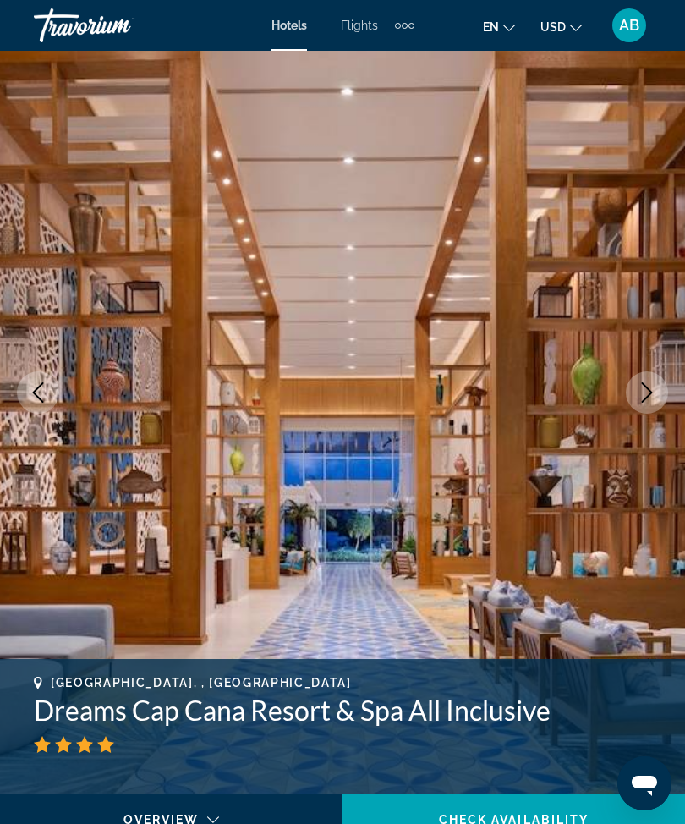
click at [644, 402] on icon "Next image" at bounding box center [647, 392] width 20 height 20
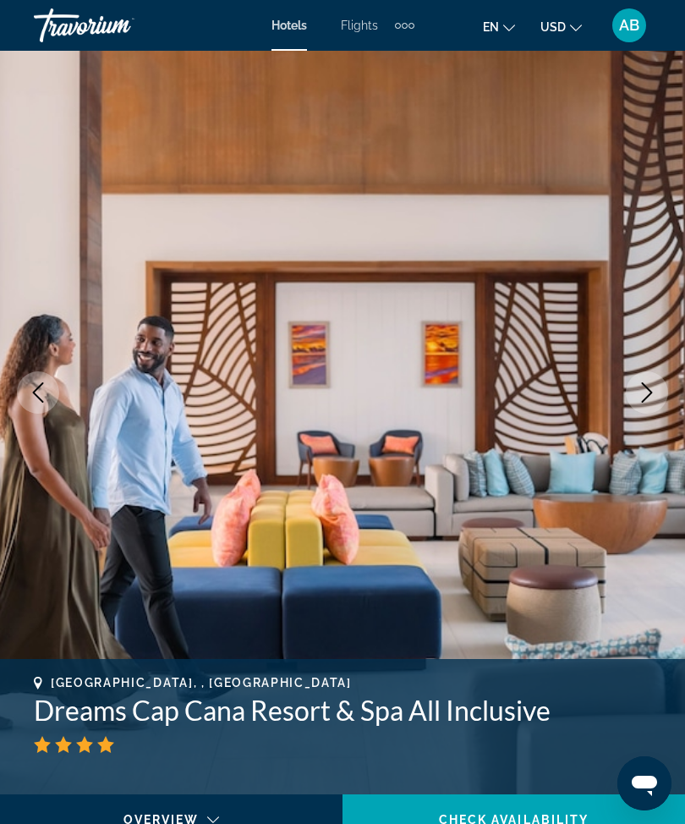
click at [644, 403] on button "Next image" at bounding box center [647, 392] width 42 height 42
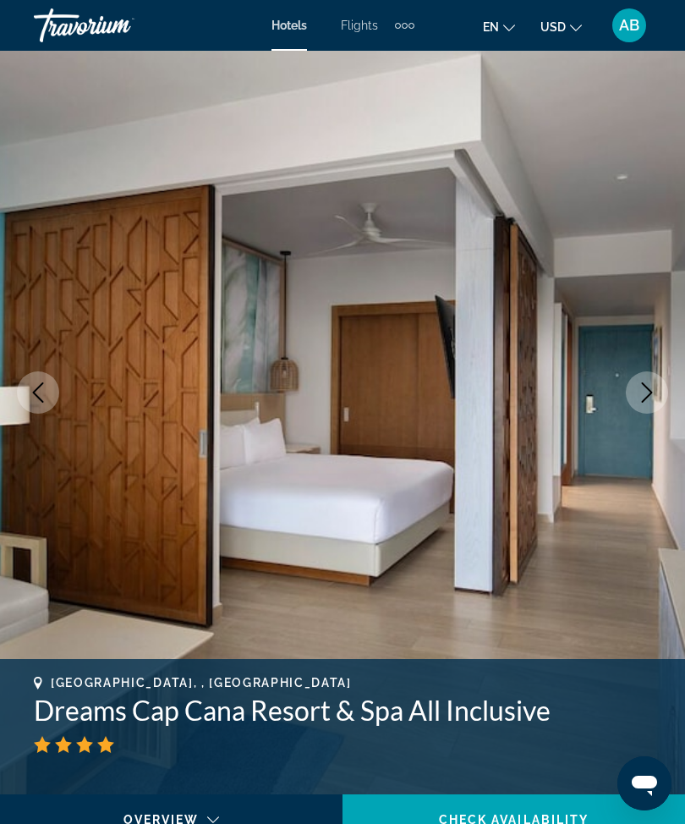
click at [644, 389] on icon "Next image" at bounding box center [647, 392] width 20 height 20
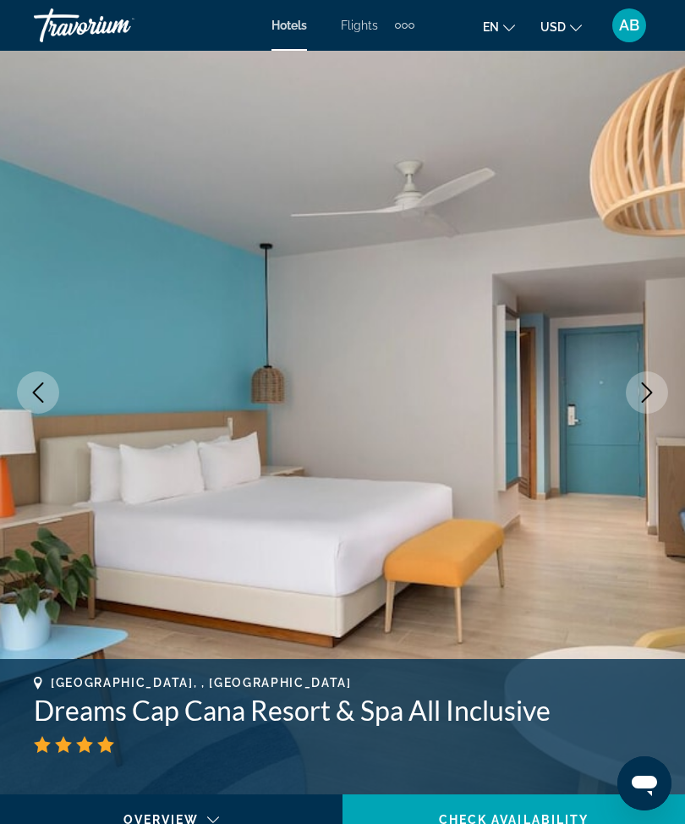
click at [656, 391] on icon "Next image" at bounding box center [647, 392] width 20 height 20
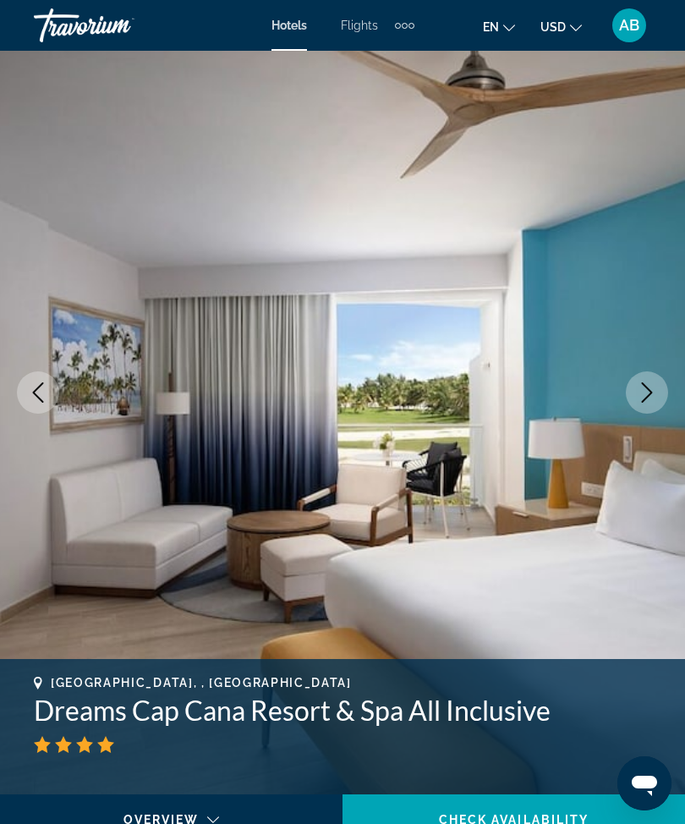
click at [650, 386] on icon "Next image" at bounding box center [647, 392] width 20 height 20
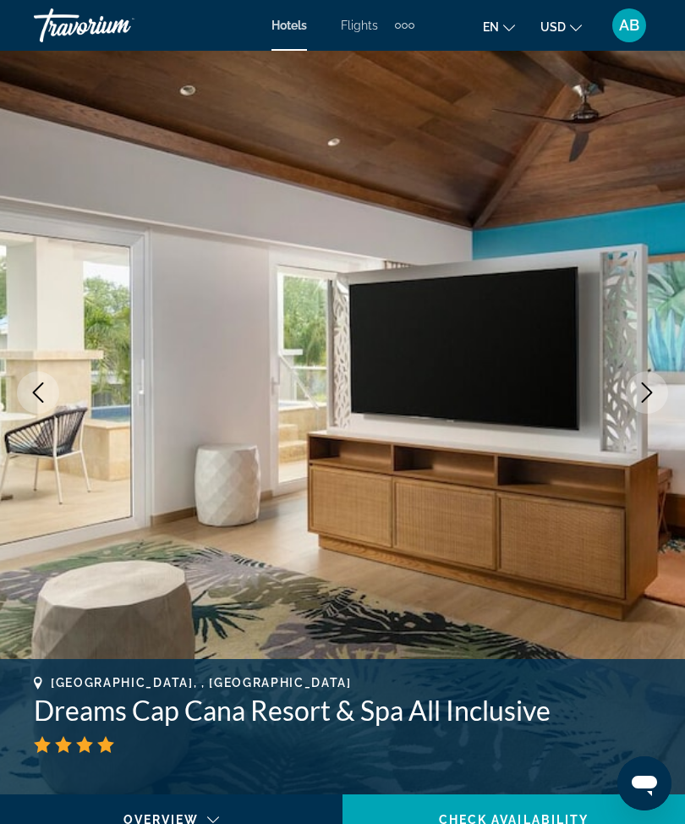
click at [641, 398] on icon "Next image" at bounding box center [647, 392] width 20 height 20
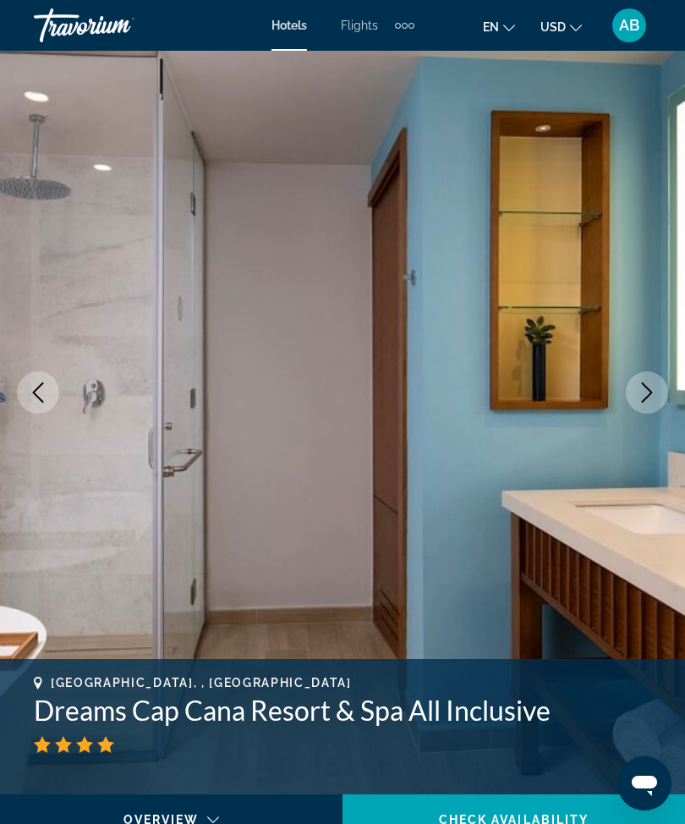
click at [644, 391] on icon "Next image" at bounding box center [647, 392] width 20 height 20
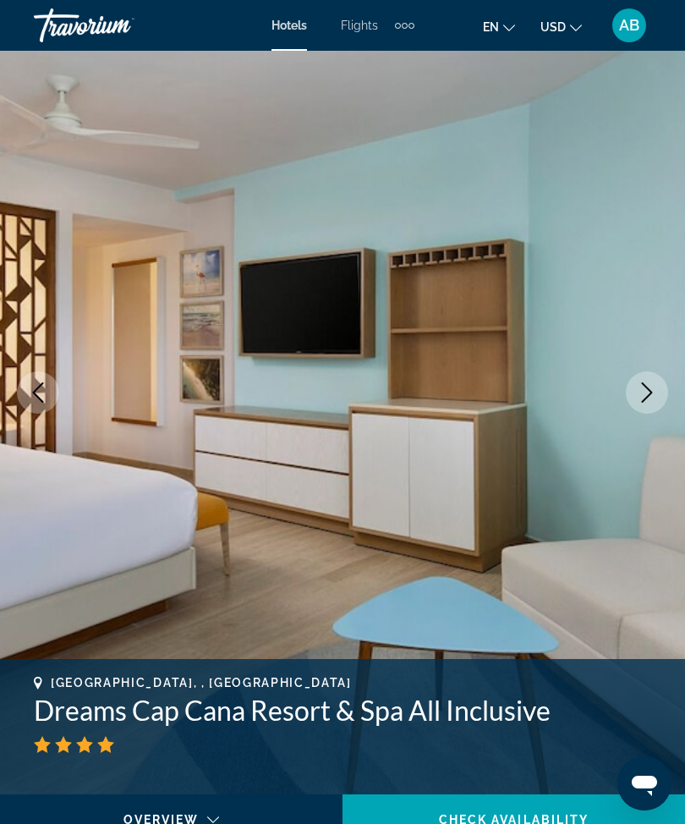
click at [644, 390] on icon "Next image" at bounding box center [647, 392] width 20 height 20
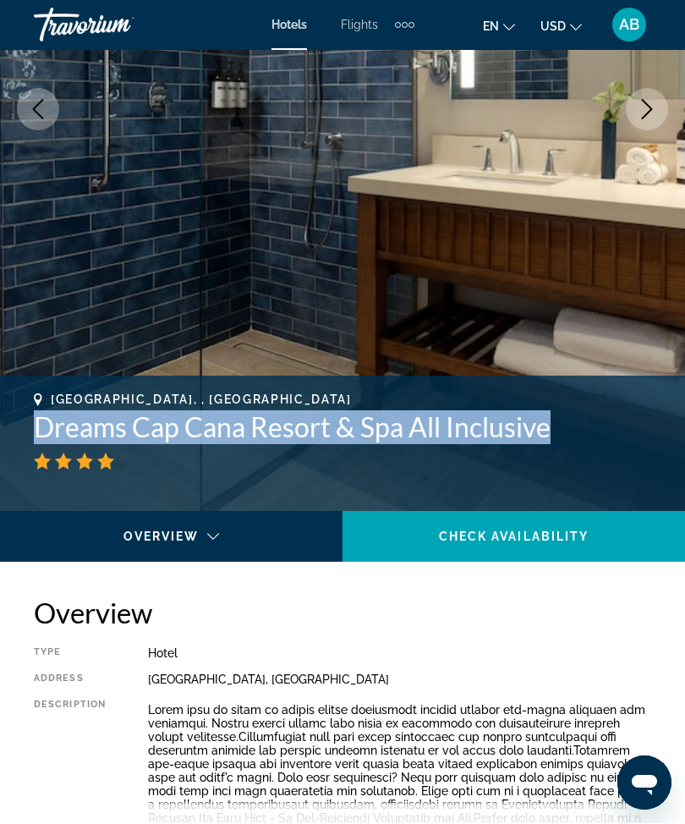
scroll to position [343, 0]
click at [85, 359] on img "Main content" at bounding box center [342, 108] width 685 height 803
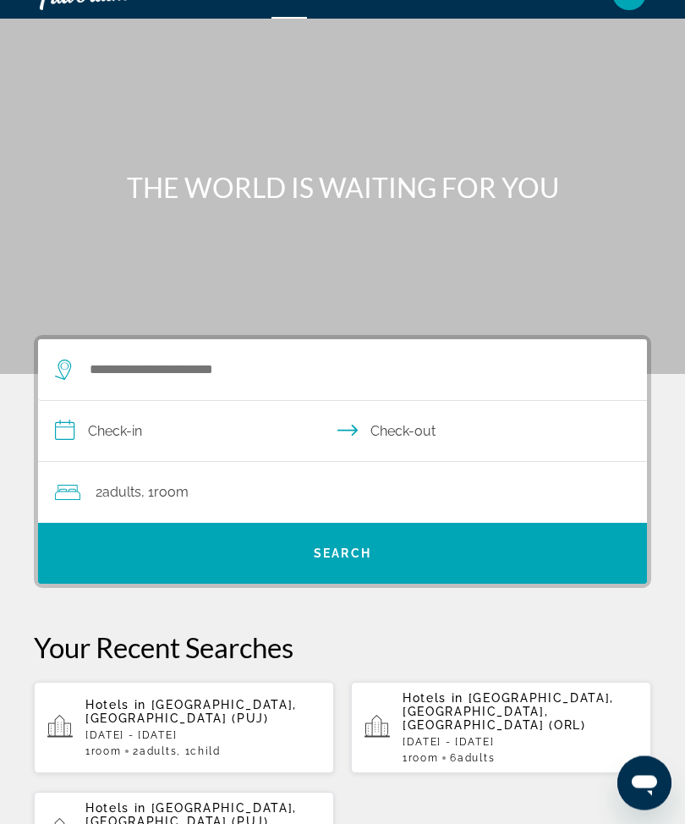
click at [192, 715] on p "Hotels in Punta Cana, Dominican Republic (PUJ)" at bounding box center [202, 712] width 235 height 27
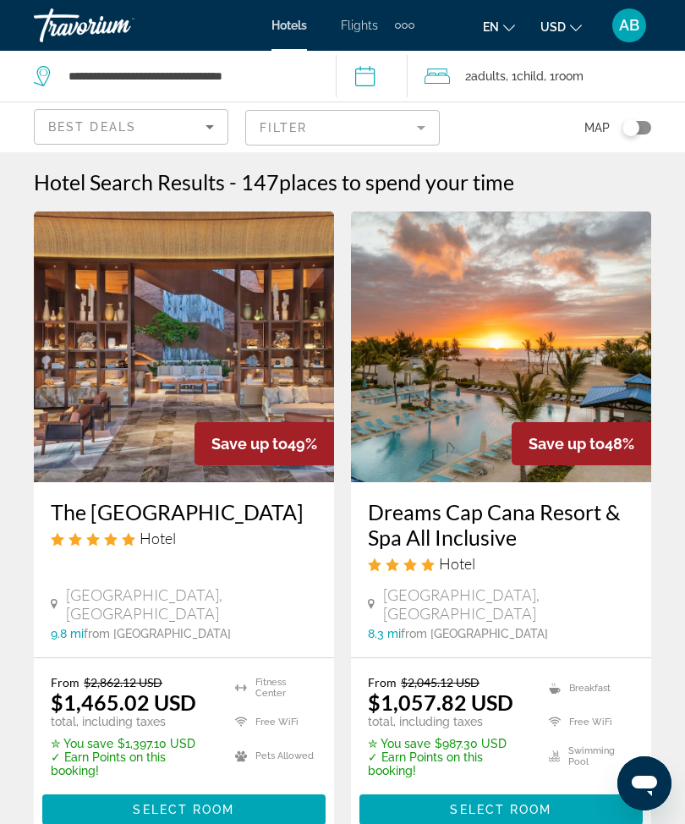
scroll to position [63, 0]
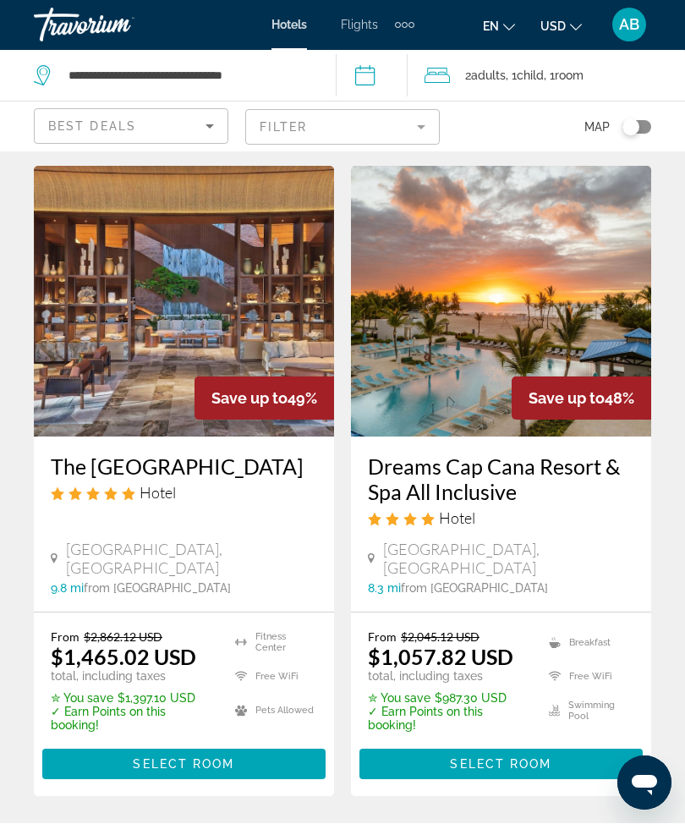
click at [491, 311] on img "Main content" at bounding box center [501, 302] width 300 height 271
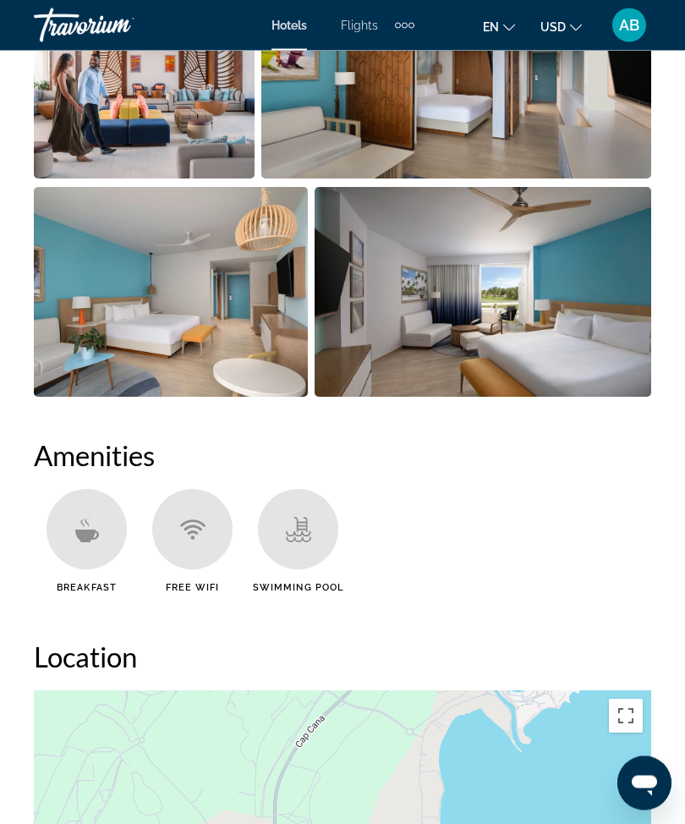
scroll to position [1381, 0]
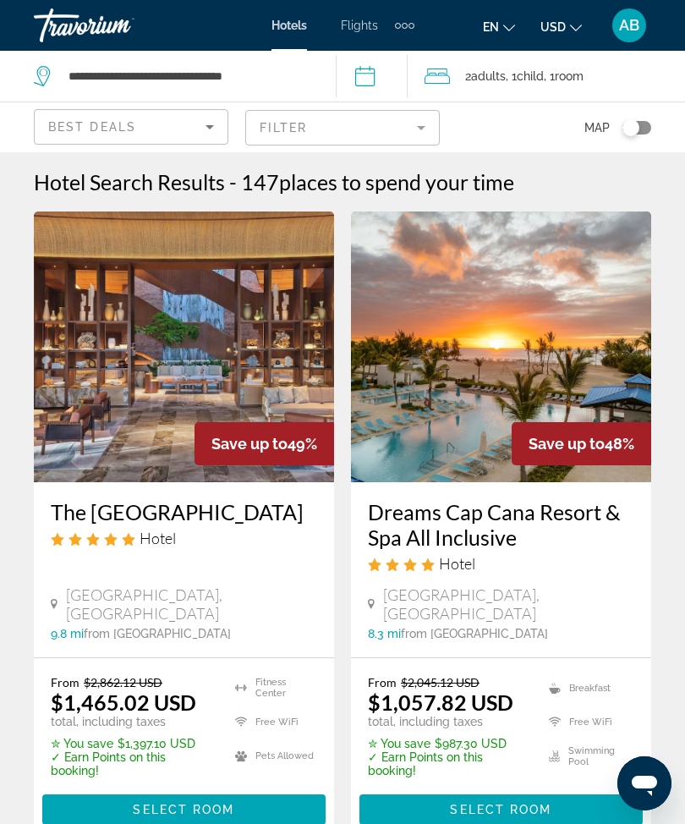
click at [417, 127] on mat-form-field "Filter" at bounding box center [342, 128] width 195 height 36
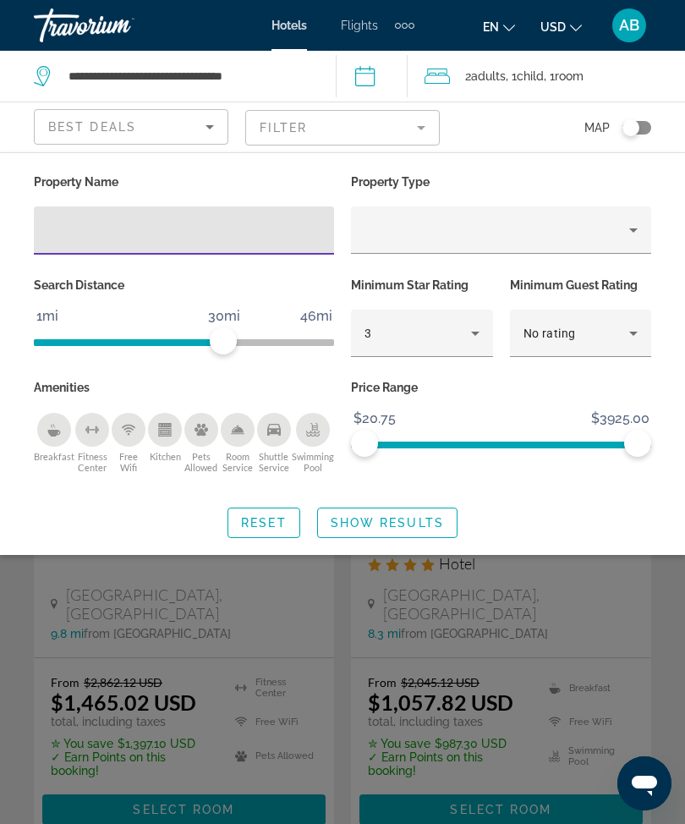
click at [178, 239] on input "Hotel Filters" at bounding box center [183, 231] width 273 height 20
type input "***"
click at [396, 509] on span "Search widget" at bounding box center [387, 522] width 139 height 41
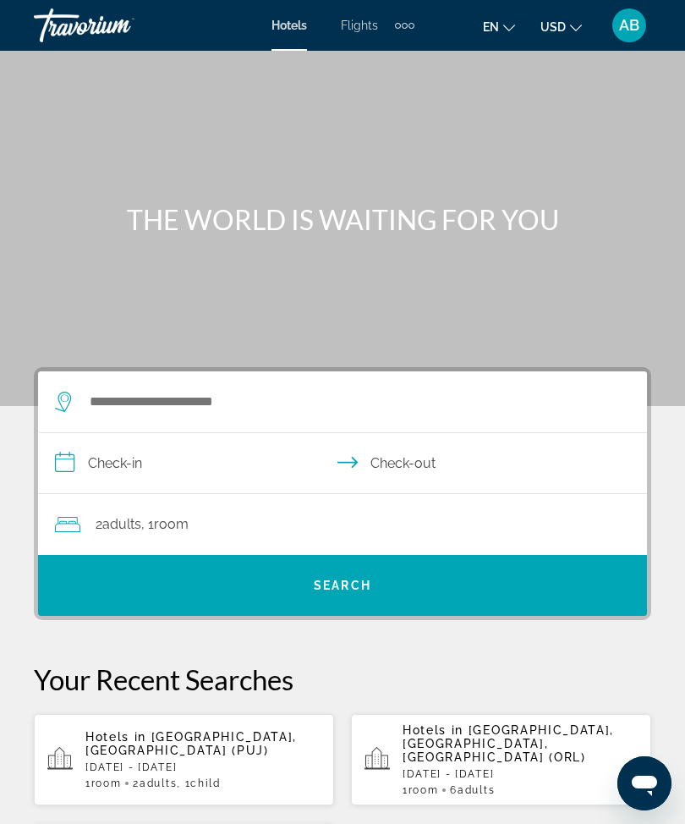
click at [181, 750] on div "Hotels in [GEOGRAPHIC_DATA], [GEOGRAPHIC_DATA] ([GEOGRAPHIC_DATA]) [GEOGRAPHIC_…" at bounding box center [202, 759] width 235 height 59
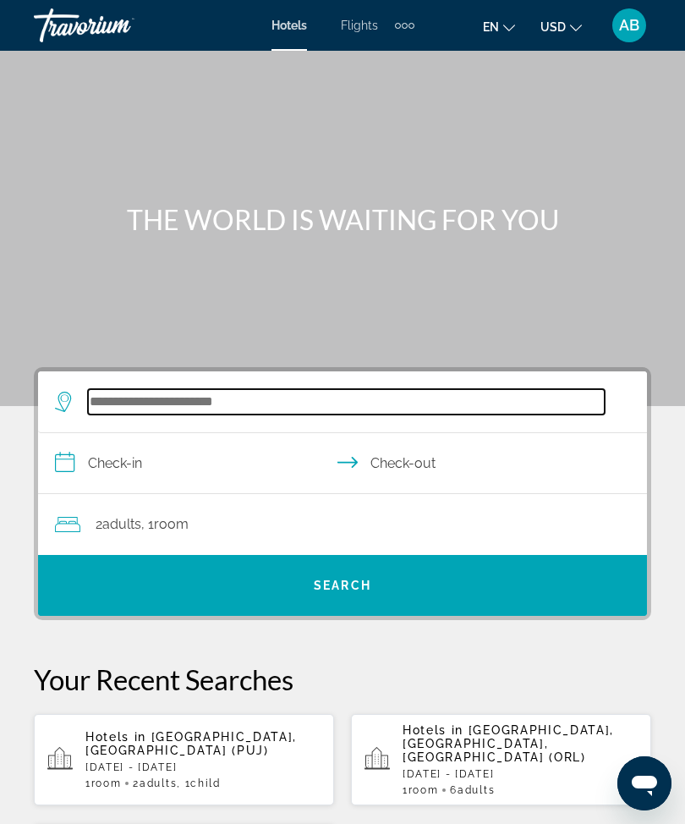
click at [228, 389] on input "Search widget" at bounding box center [346, 401] width 517 height 25
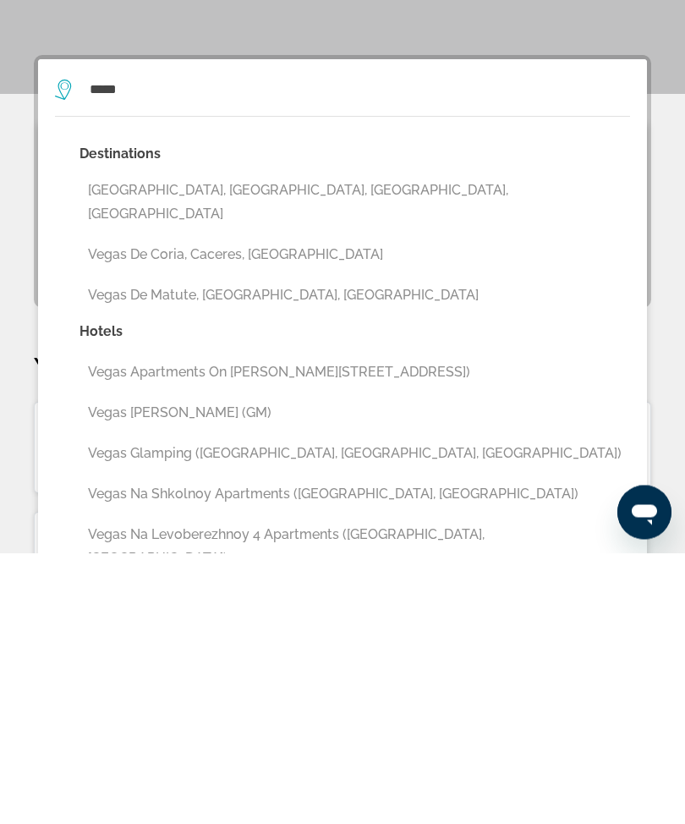
click at [345, 446] on button "[GEOGRAPHIC_DATA], [GEOGRAPHIC_DATA], [GEOGRAPHIC_DATA], [GEOGRAPHIC_DATA]" at bounding box center [354, 474] width 551 height 56
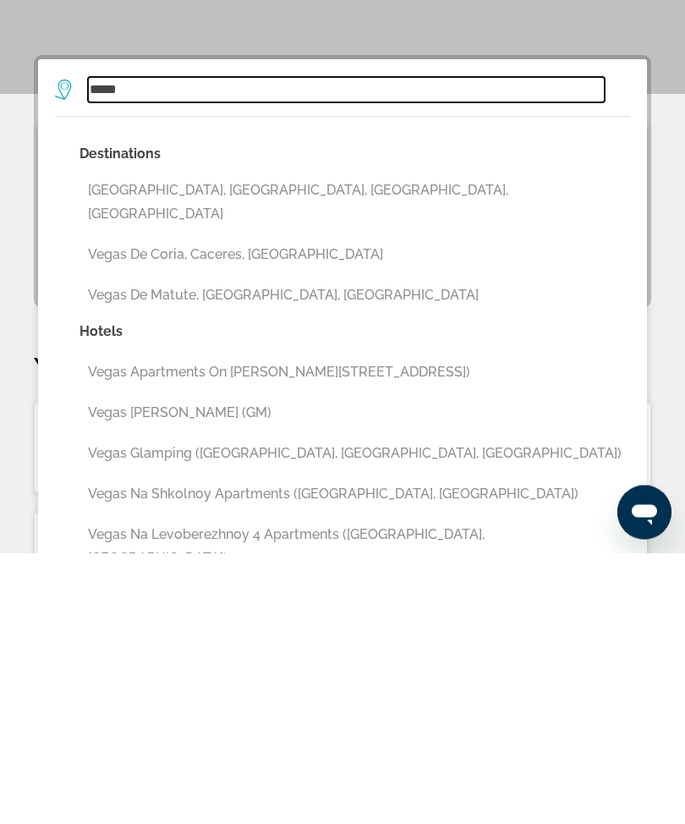
type input "**********"
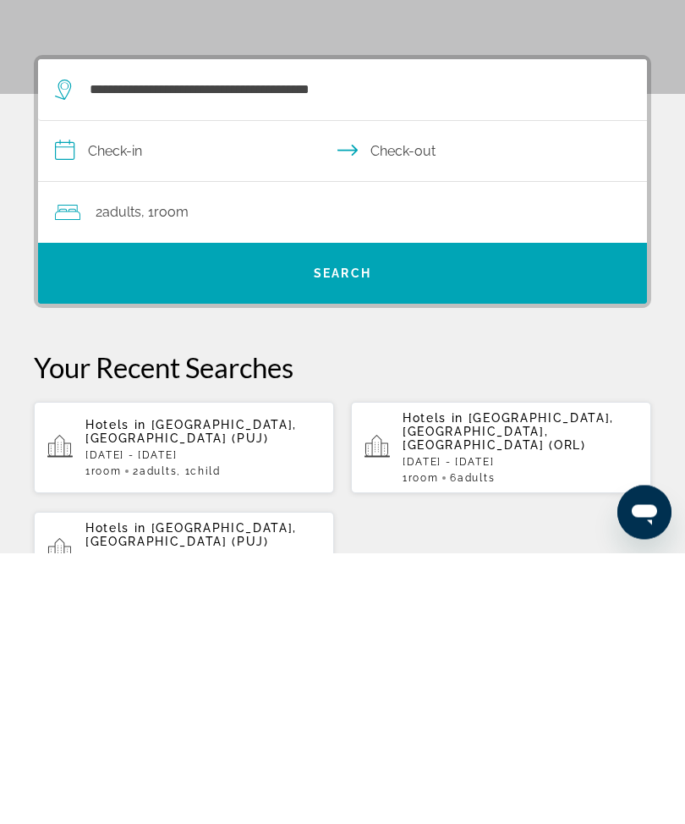
click at [59, 392] on input "**********" at bounding box center [346, 424] width 616 height 65
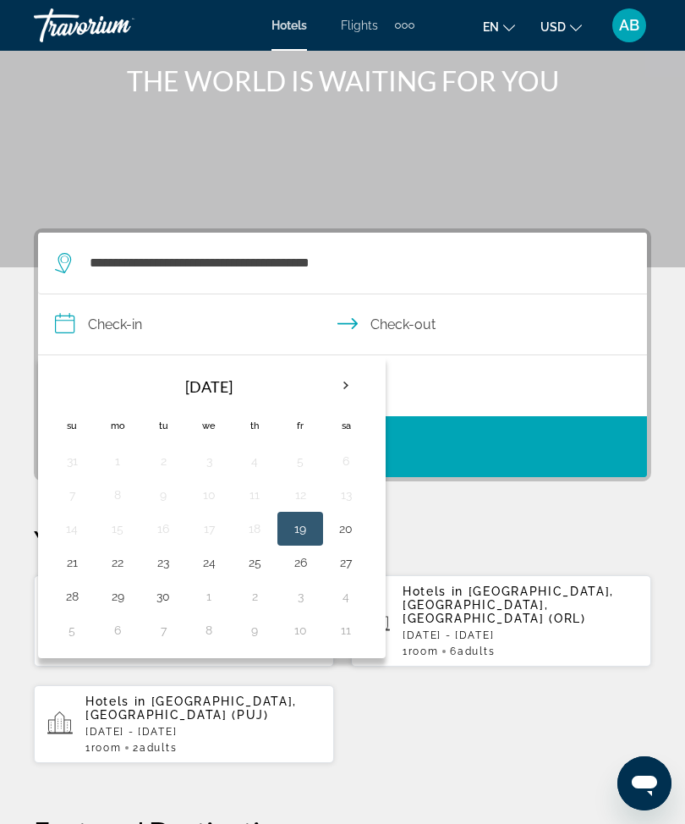
scroll to position [140, 0]
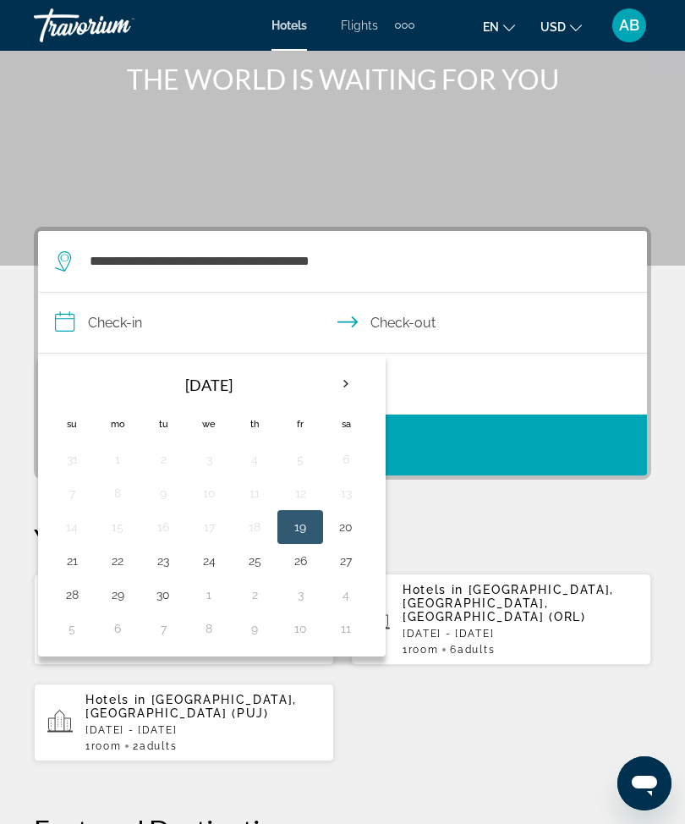
click at [346, 389] on th "Next month" at bounding box center [346, 383] width 46 height 37
click at [335, 387] on th "Next month" at bounding box center [346, 383] width 46 height 37
click at [119, 529] on button "10" at bounding box center [117, 527] width 27 height 24
click at [244, 534] on button "13" at bounding box center [254, 527] width 27 height 24
type input "**********"
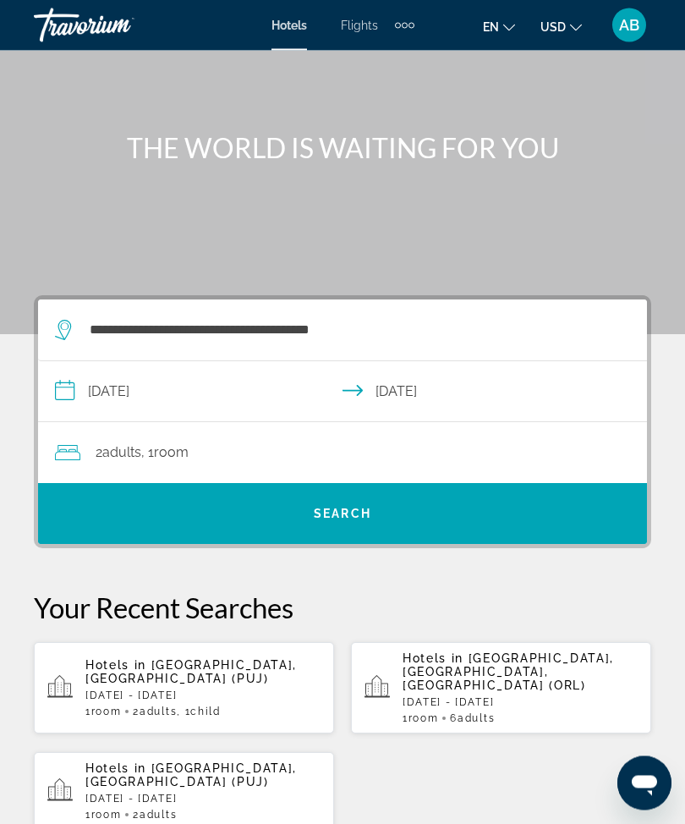
click at [397, 515] on span "Search widget" at bounding box center [342, 514] width 609 height 41
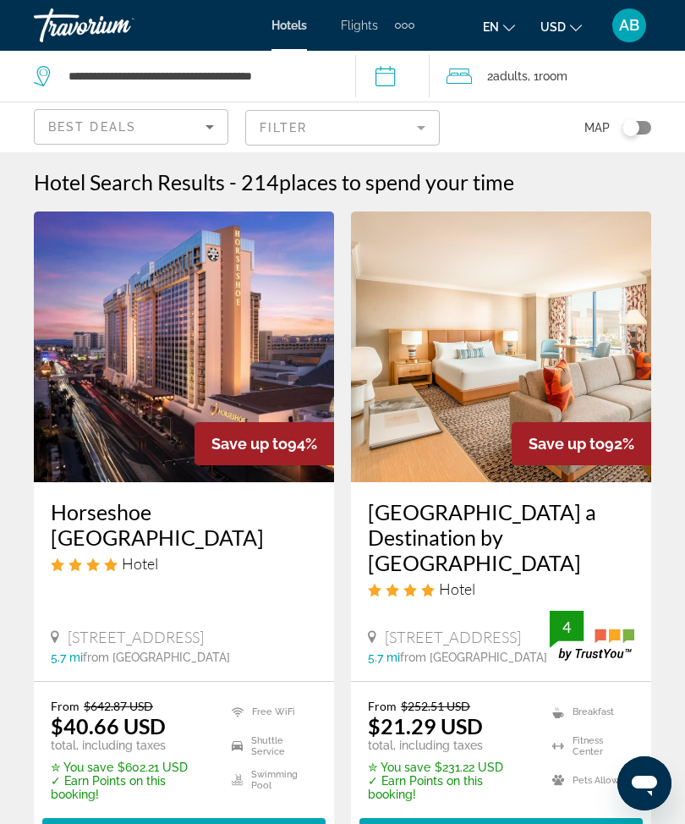
click at [530, 124] on div "Map" at bounding box center [554, 127] width 195 height 50
click at [543, 136] on div "Map" at bounding box center [554, 127] width 195 height 50
click at [474, 129] on div "Map" at bounding box center [554, 127] width 195 height 50
click at [559, 74] on span "Room" at bounding box center [553, 76] width 29 height 14
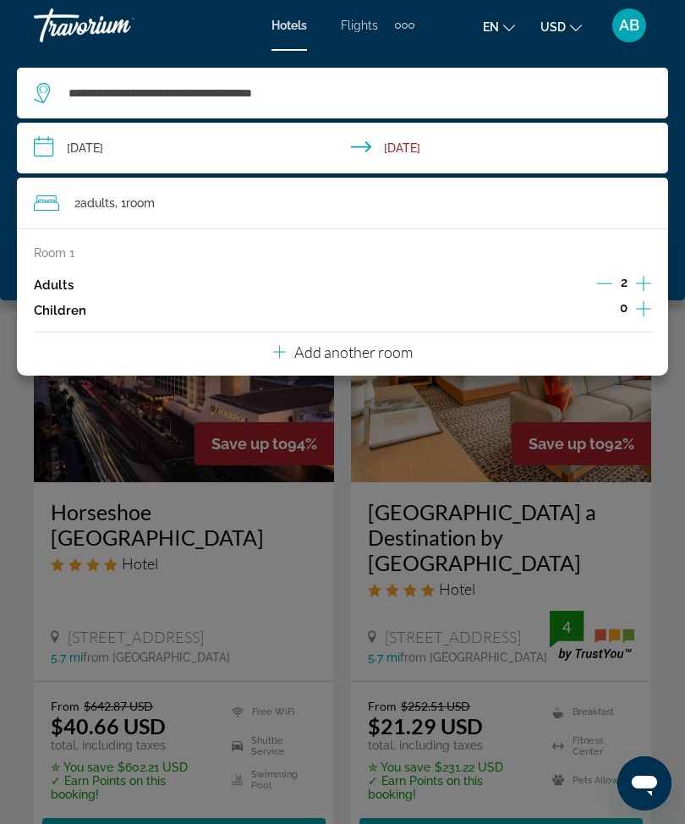
click at [44, 151] on input "**********" at bounding box center [346, 151] width 658 height 56
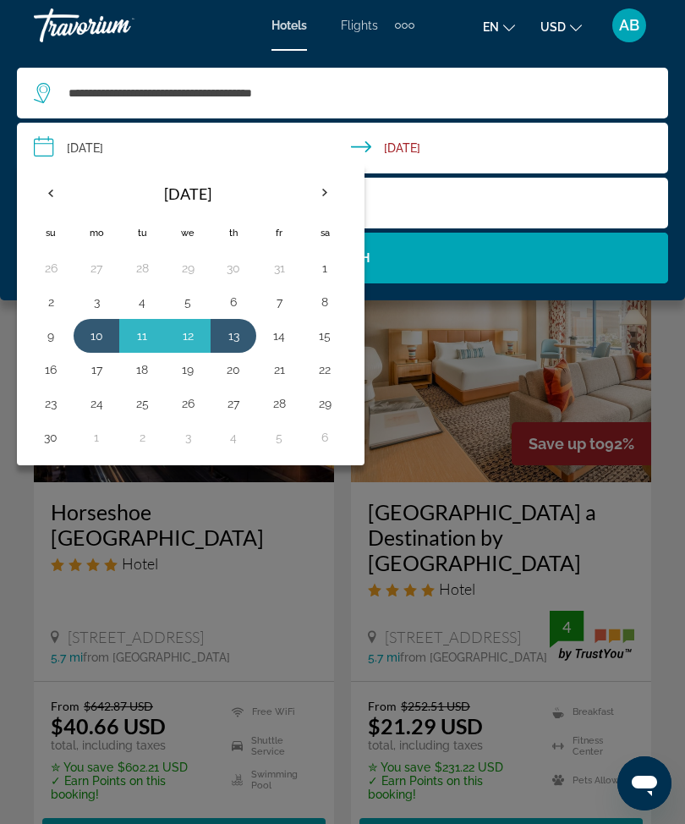
click at [282, 337] on button "14" at bounding box center [279, 336] width 27 height 24
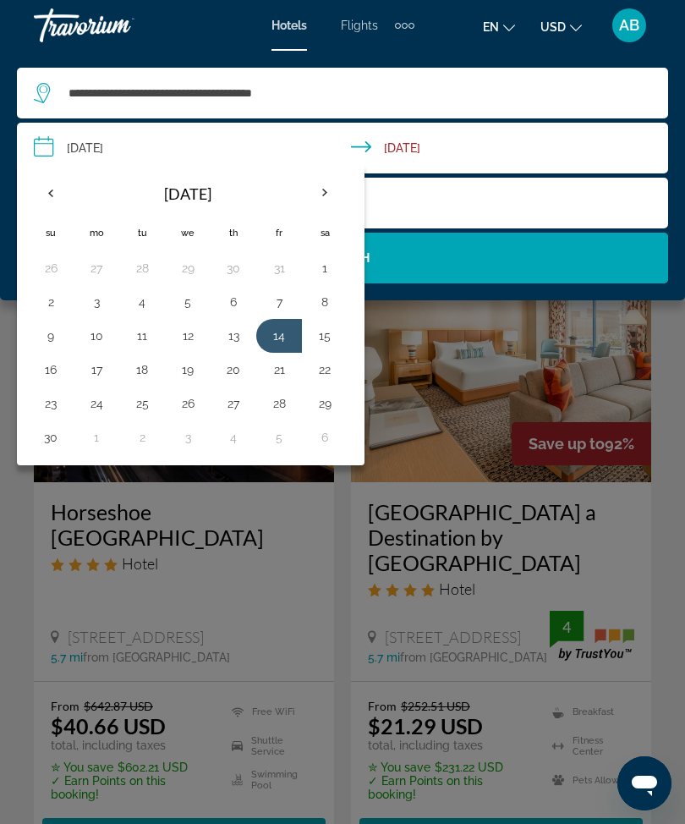
click at [99, 373] on button "17" at bounding box center [96, 370] width 27 height 24
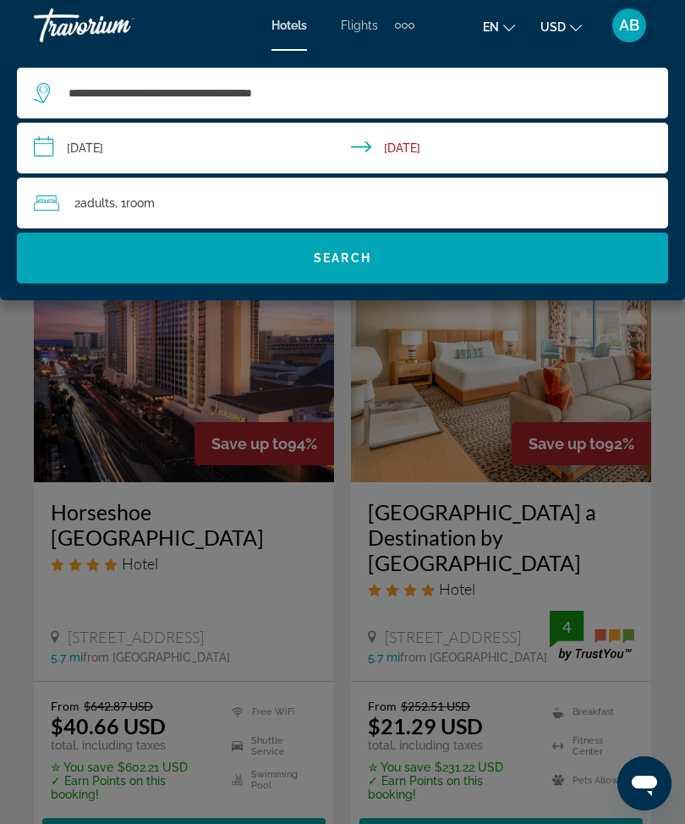
type input "**********"
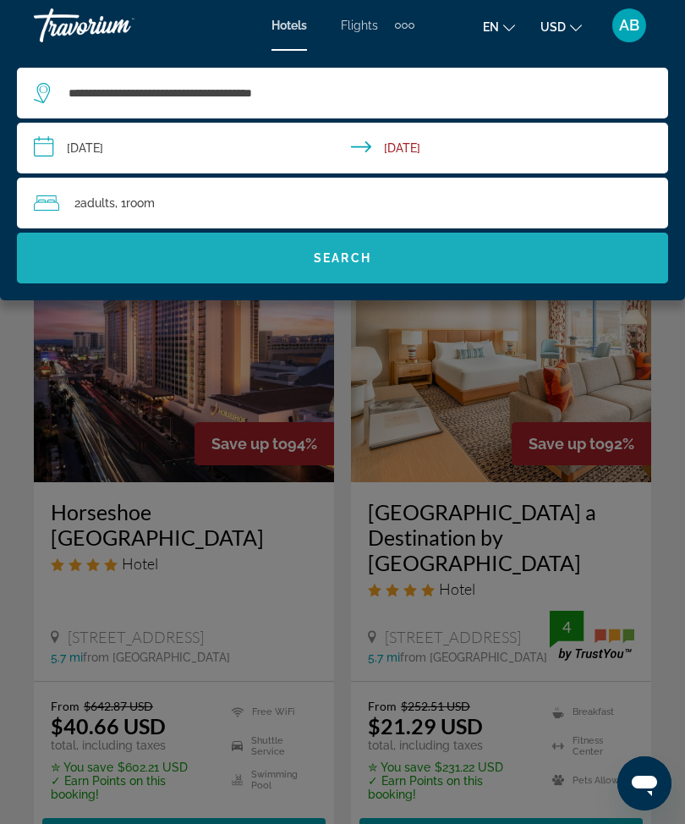
click at [422, 264] on span "Search widget" at bounding box center [342, 258] width 651 height 41
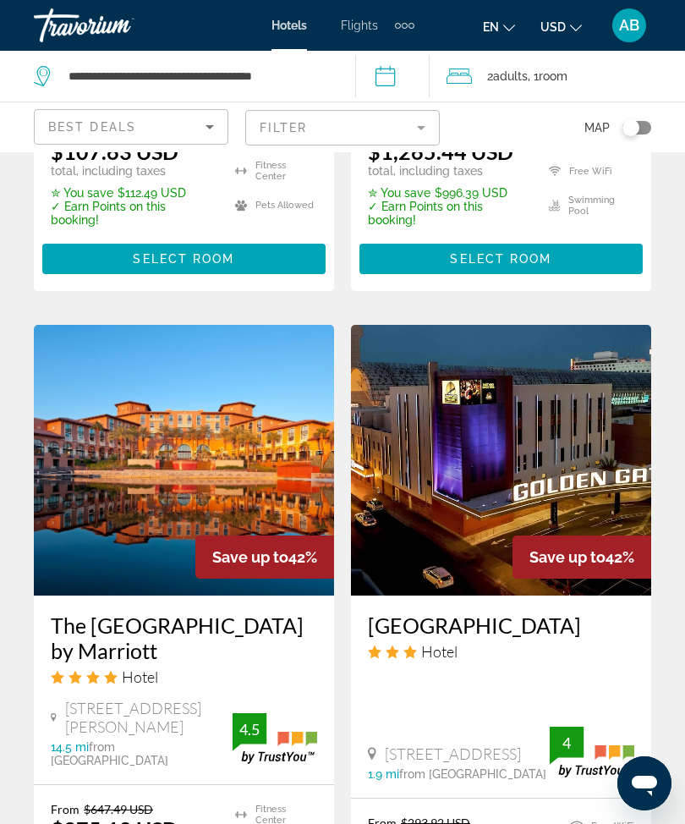
scroll to position [1884, 0]
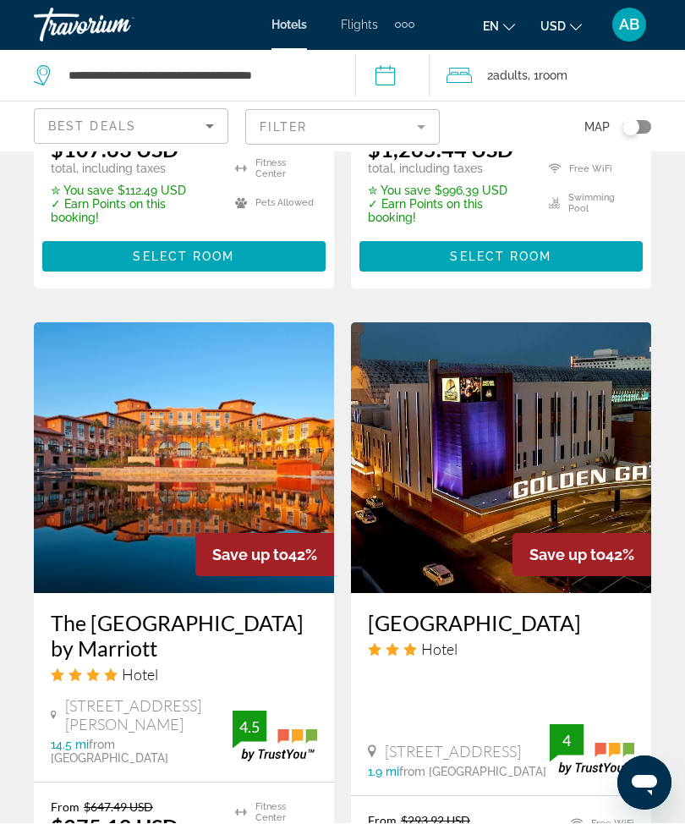
click at [432, 117] on mat-form-field "Filter" at bounding box center [342, 128] width 195 height 36
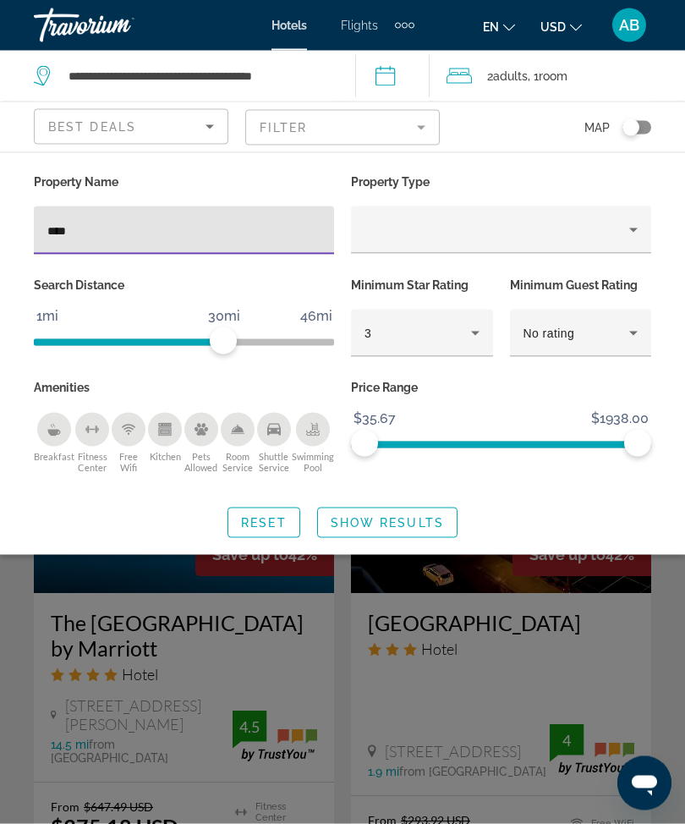
type input "*****"
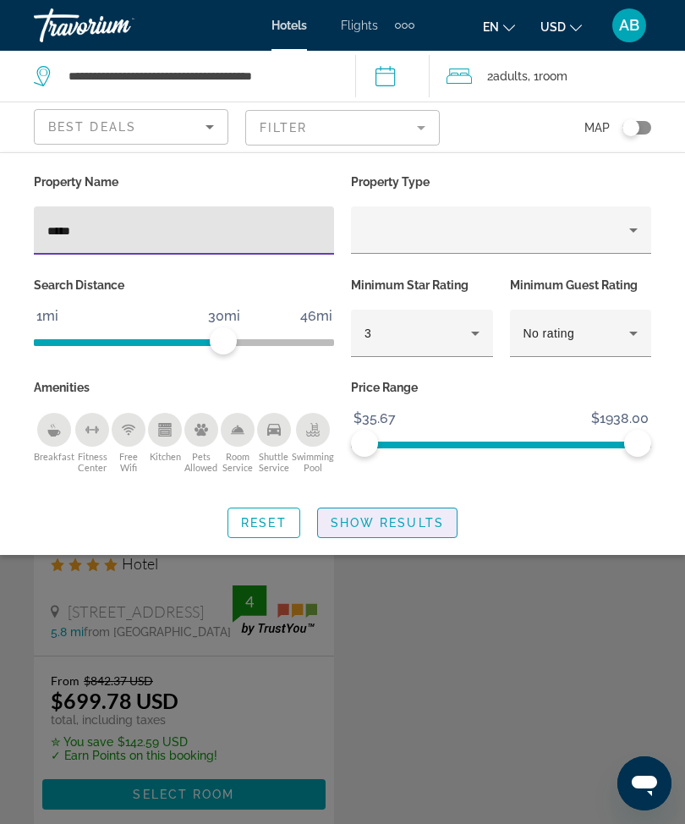
click at [414, 510] on span "Search widget" at bounding box center [387, 522] width 139 height 41
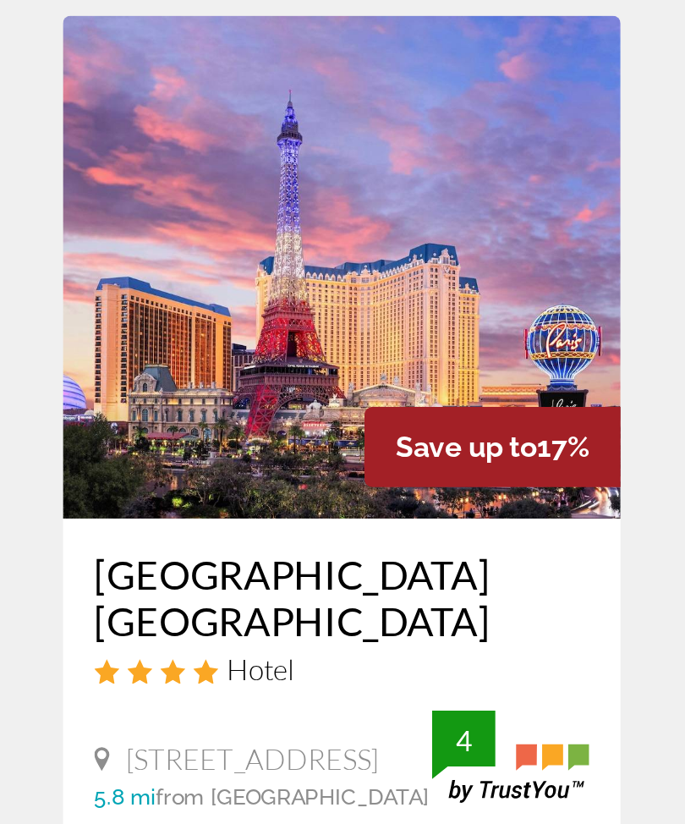
click at [330, 482] on div "Paris Las Vegas Hotel 3655 Las Vegas Boulevard South 5.8 mi from Vegas Heights …" at bounding box center [184, 568] width 300 height 173
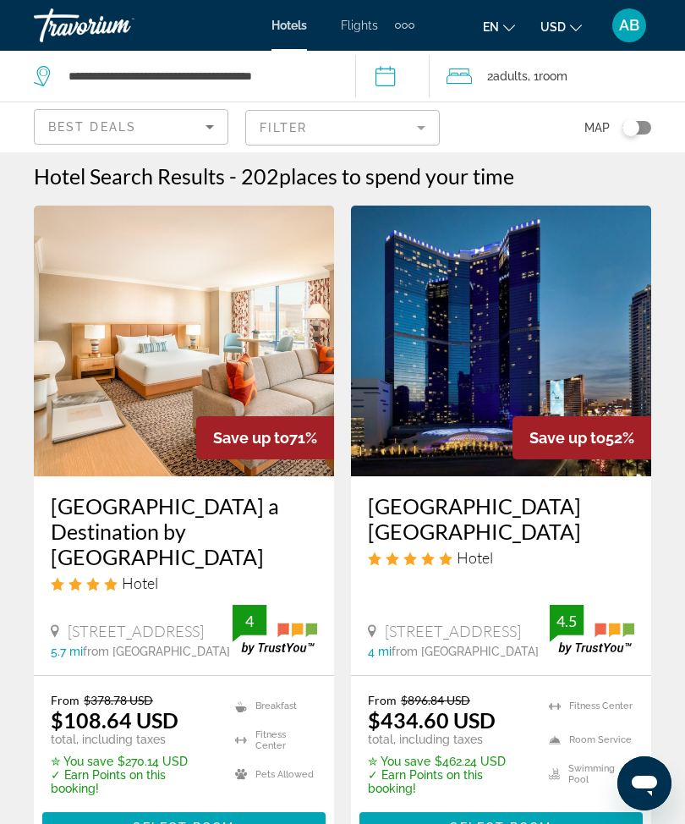
scroll to position [5, 0]
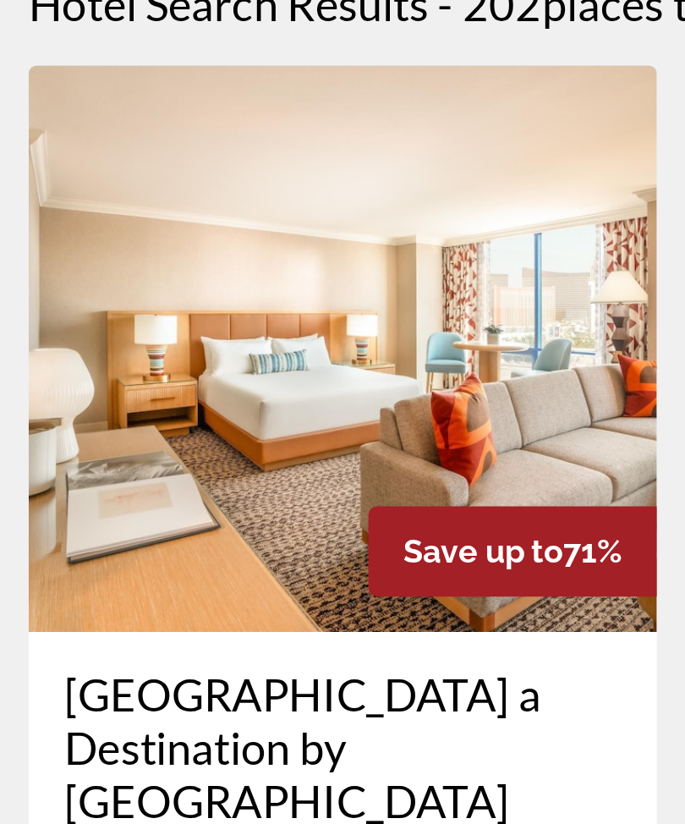
click at [211, 293] on img "Main content" at bounding box center [184, 341] width 300 height 271
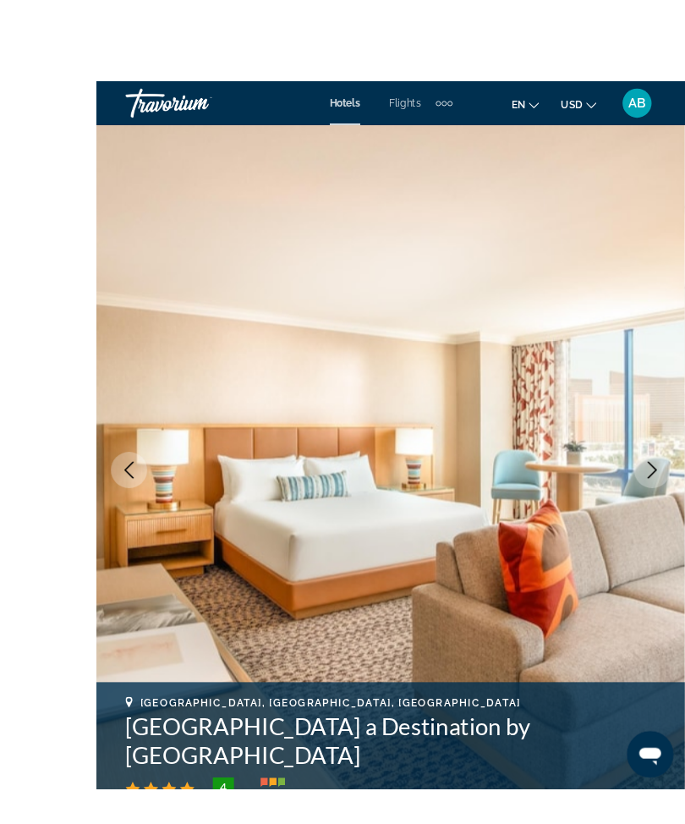
scroll to position [17, 0]
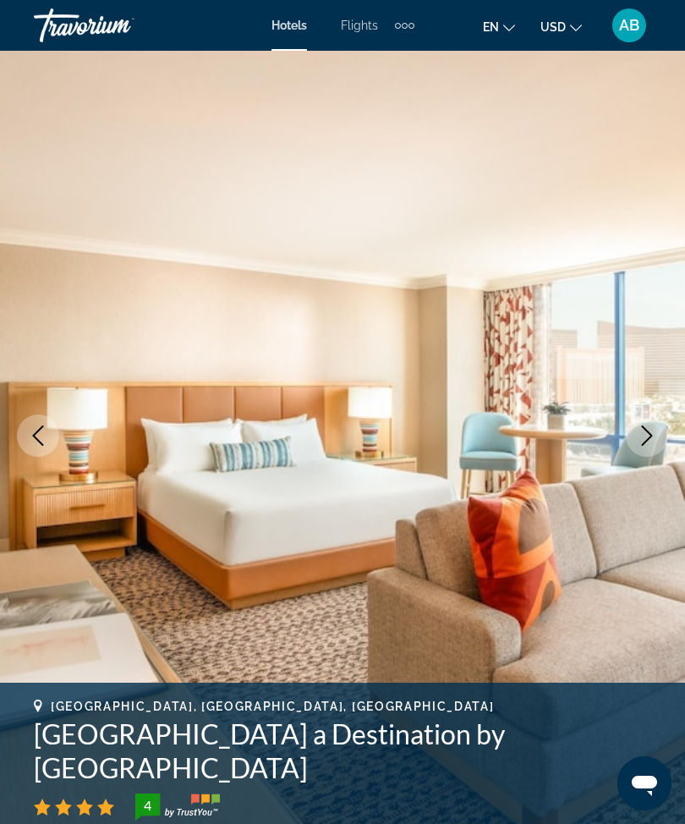
click at [650, 427] on icon "Next image" at bounding box center [647, 435] width 20 height 20
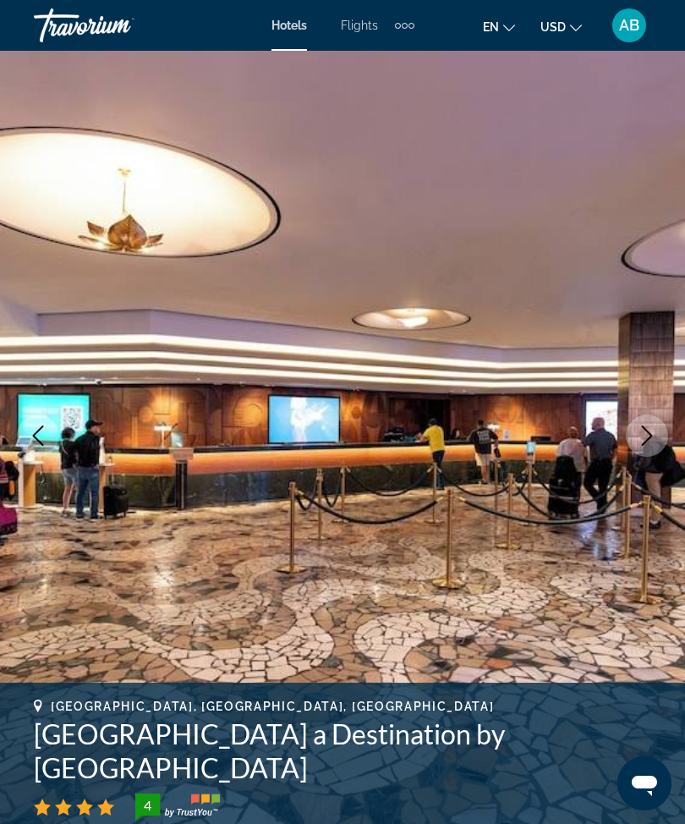
click at [644, 440] on icon "Next image" at bounding box center [647, 435] width 20 height 20
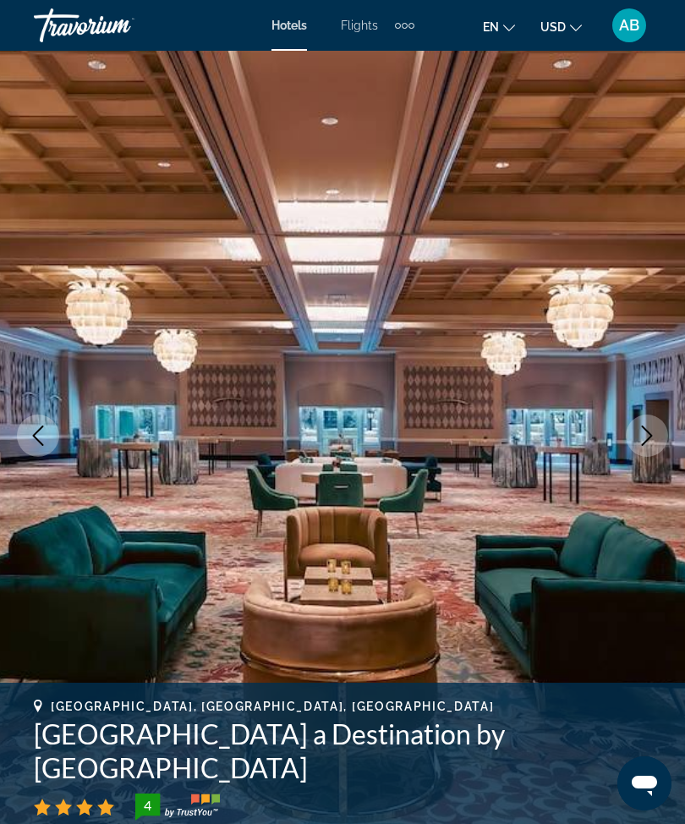
scroll to position [0, 0]
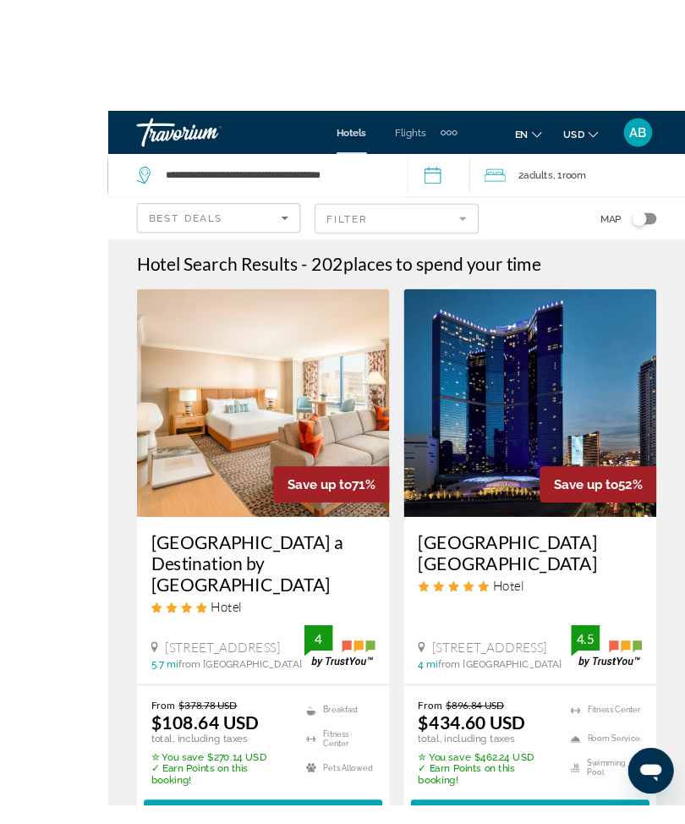
scroll to position [3, 0]
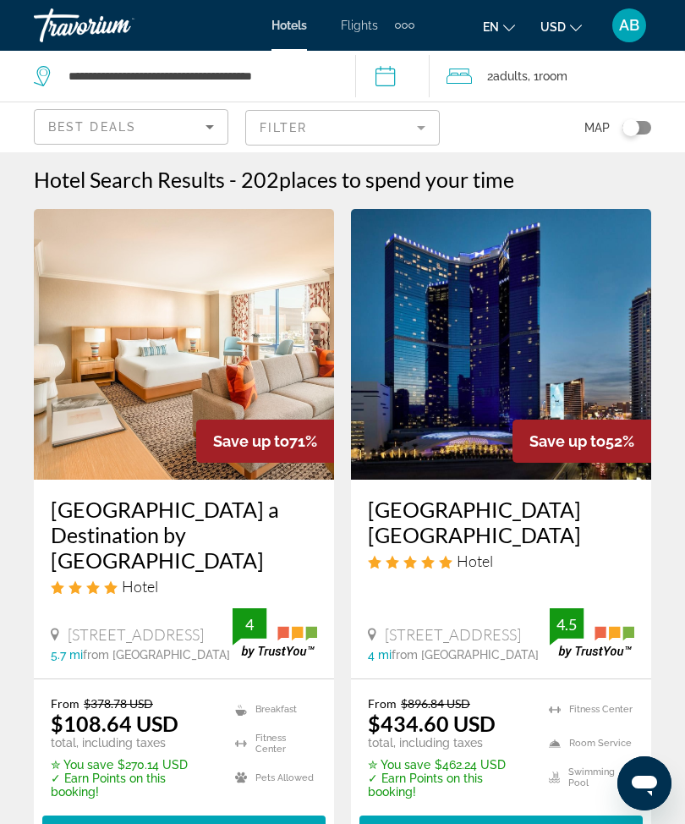
click at [423, 118] on mat-form-field "Filter" at bounding box center [342, 128] width 195 height 36
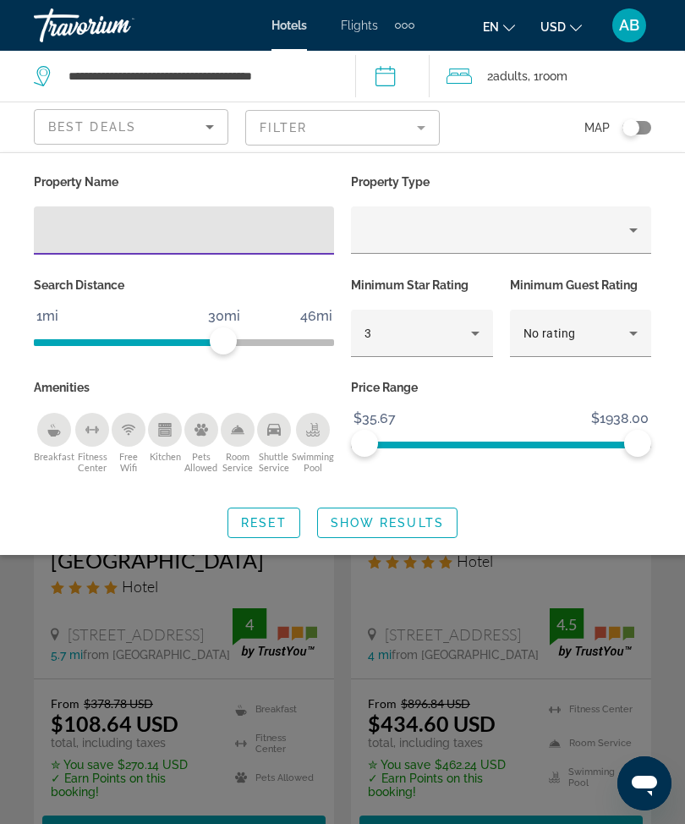
scroll to position [2, 0]
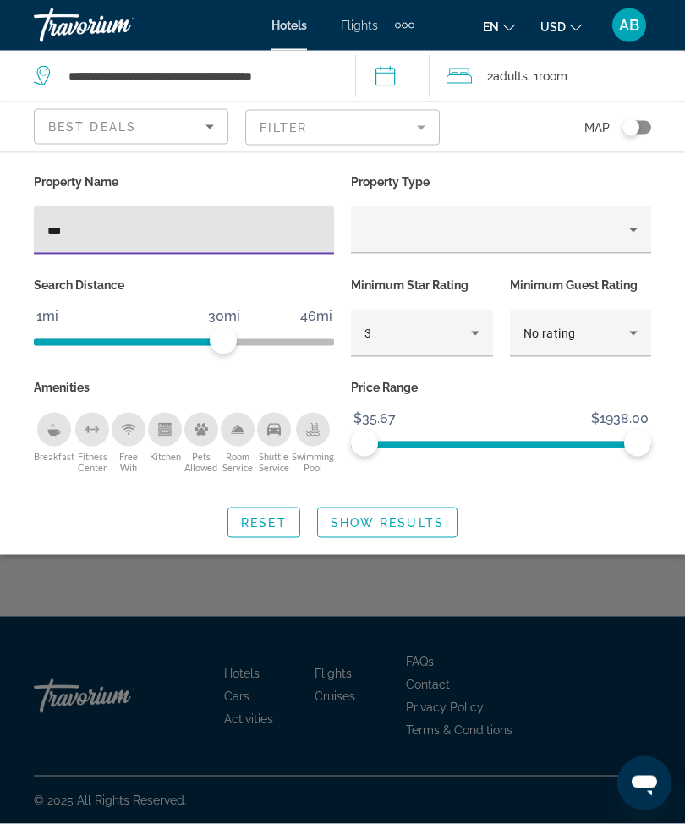
type input "*"
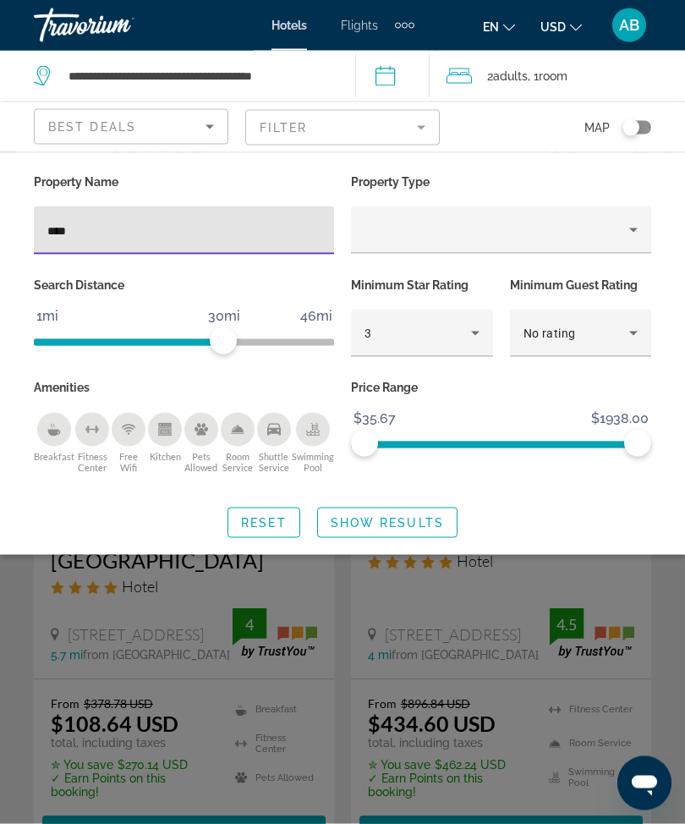
type input "****"
click at [414, 518] on span "Show Results" at bounding box center [387, 523] width 113 height 14
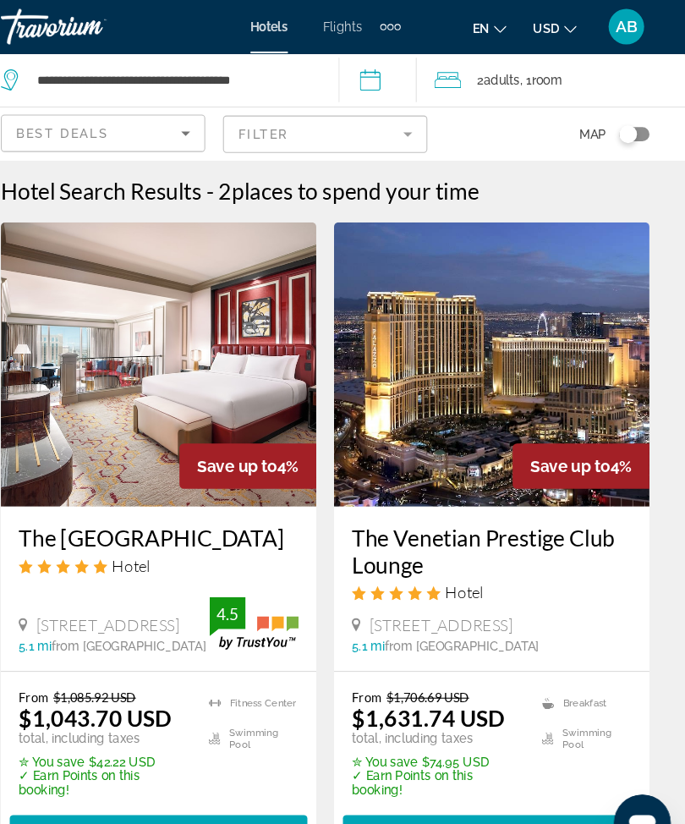
click at [387, 120] on mat-form-field "Filter" at bounding box center [342, 128] width 195 height 36
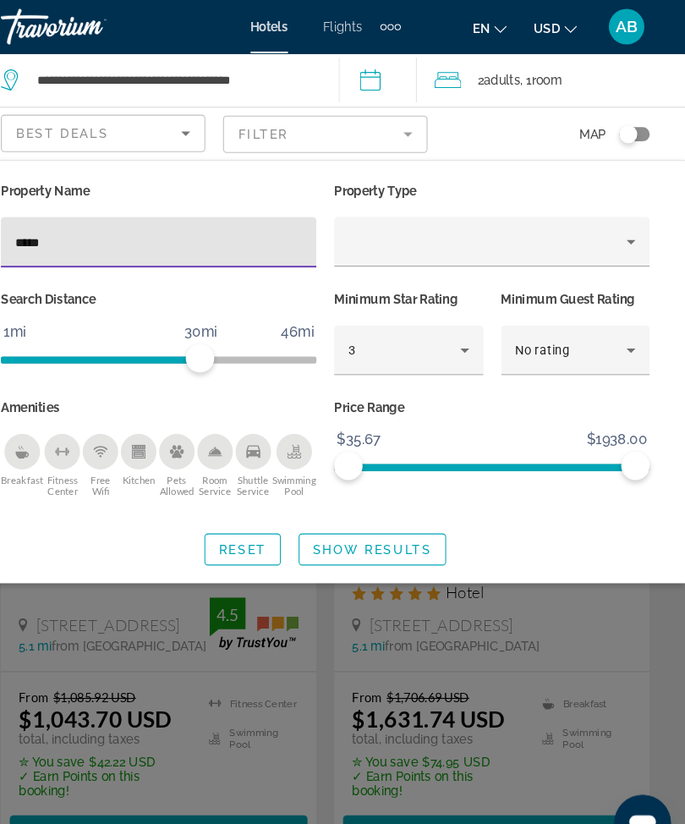
click at [117, 238] on input "****" at bounding box center [183, 231] width 273 height 20
type input "*"
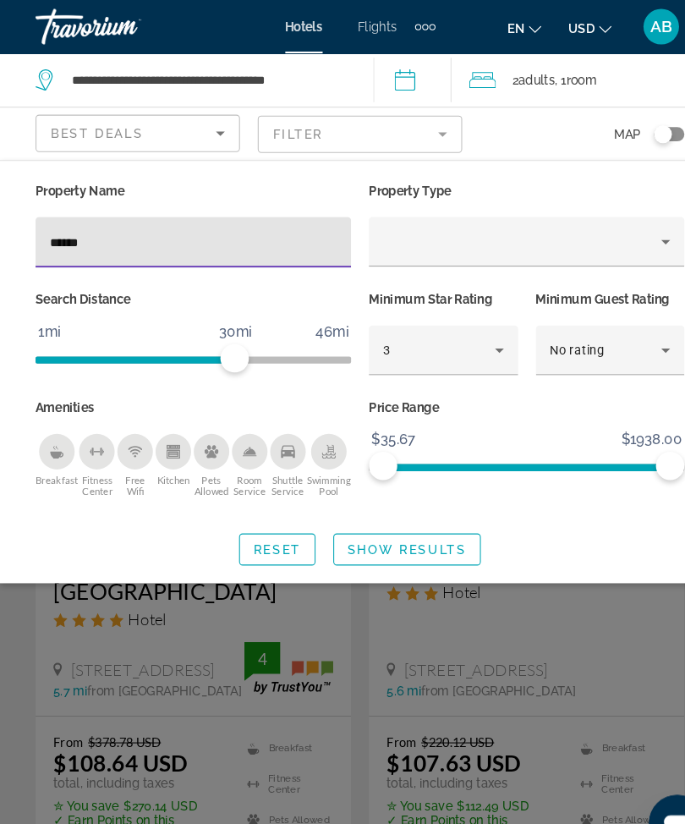
type input "******"
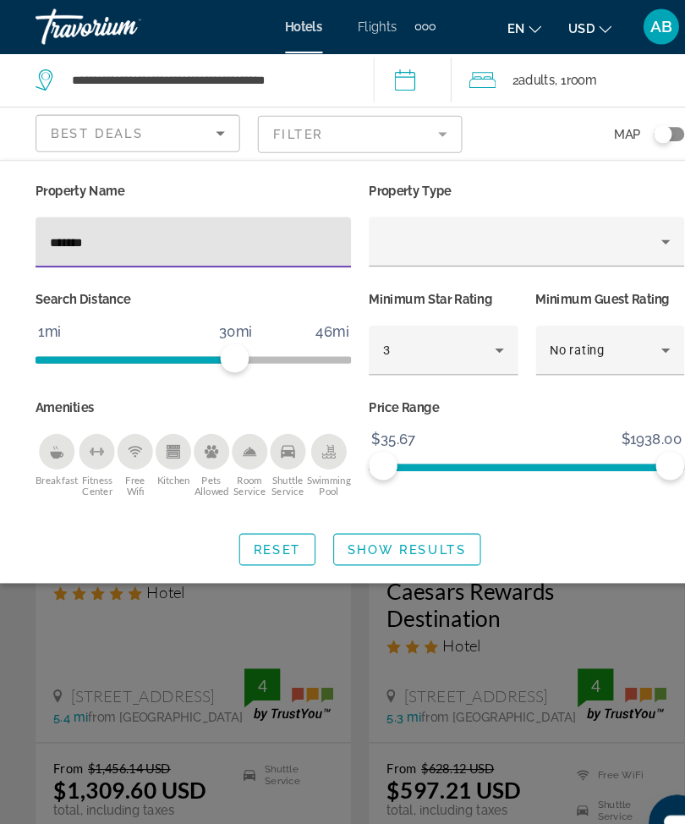
click at [399, 516] on span "Show Results" at bounding box center [387, 523] width 113 height 14
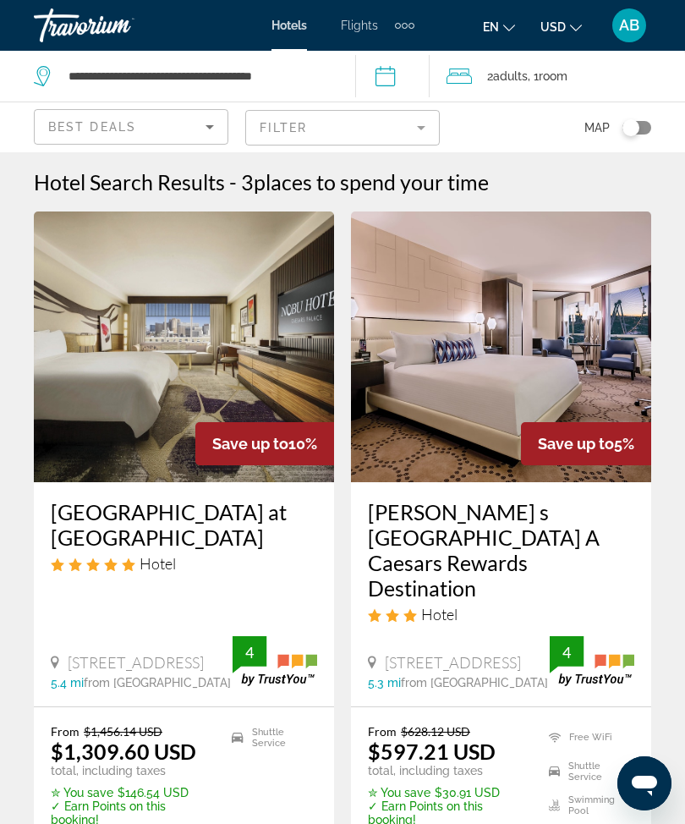
click at [421, 130] on mat-form-field "Filter" at bounding box center [342, 128] width 195 height 36
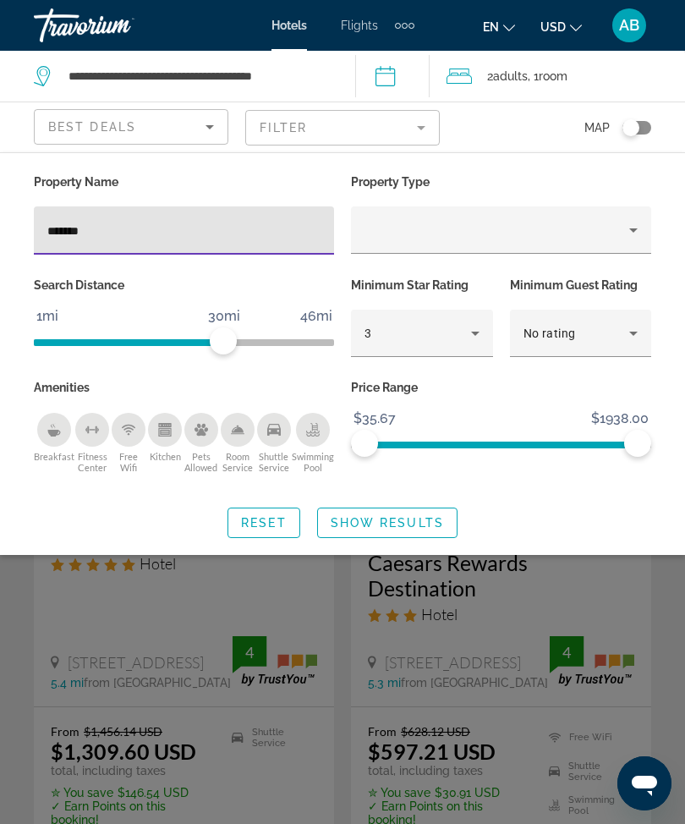
click at [243, 236] on input "******" at bounding box center [183, 231] width 273 height 20
type input "*"
click at [407, 522] on span "Show Results" at bounding box center [387, 523] width 113 height 14
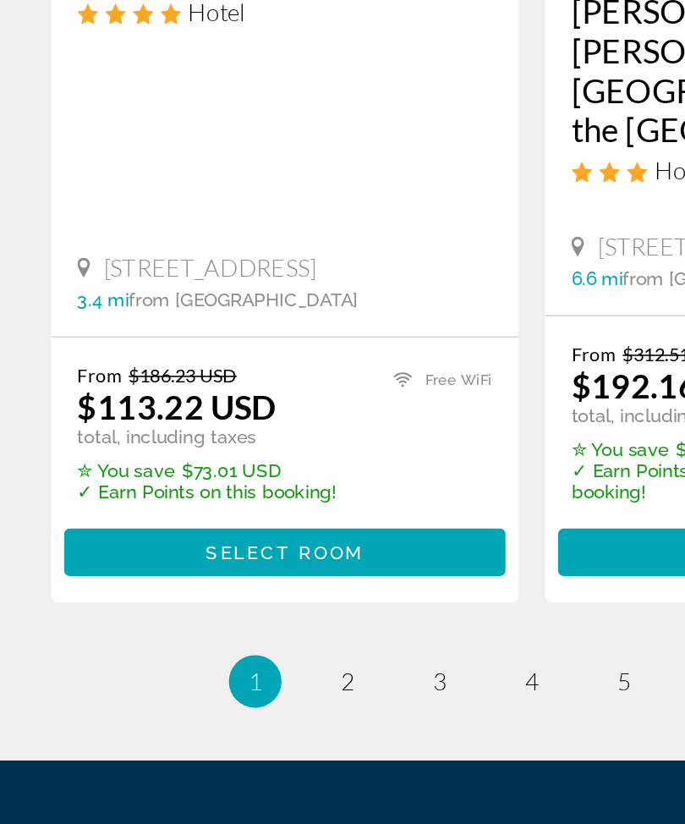
scroll to position [3721, 0]
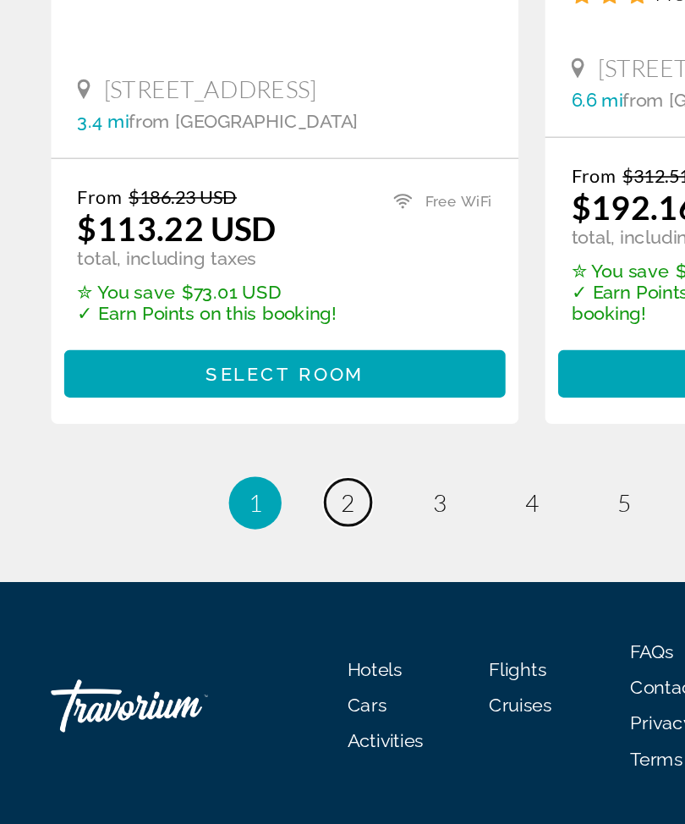
click at [227, 573] on span "2" at bounding box center [224, 582] width 8 height 19
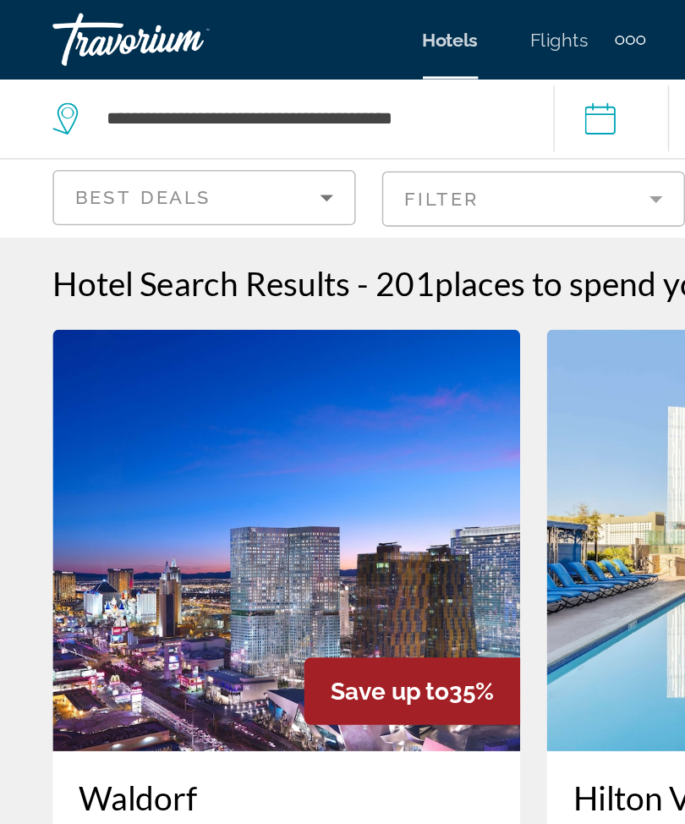
click at [408, 140] on mat-form-field "Filter" at bounding box center [342, 128] width 195 height 36
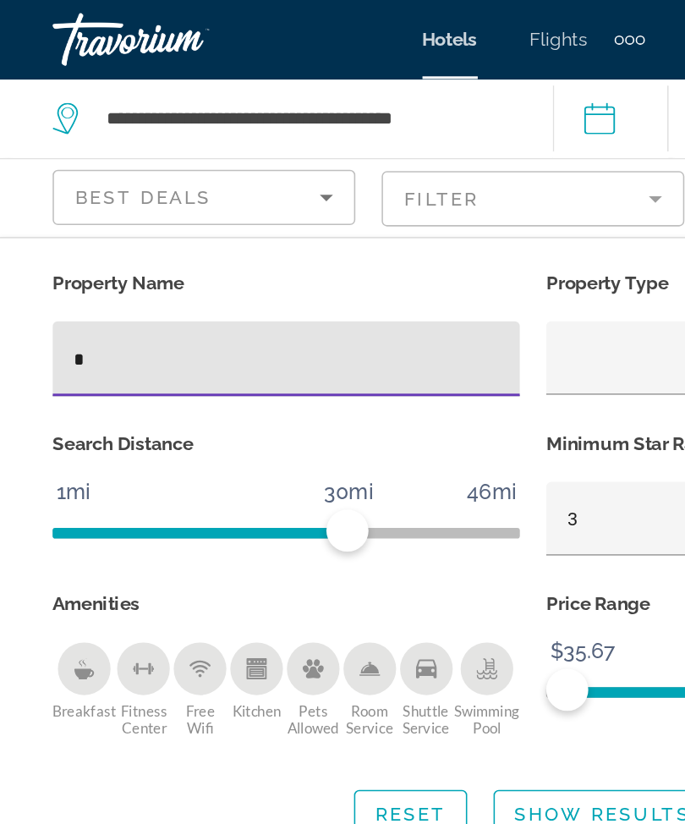
click at [181, 228] on input "Hotel Filters" at bounding box center [183, 231] width 273 height 20
type input "****"
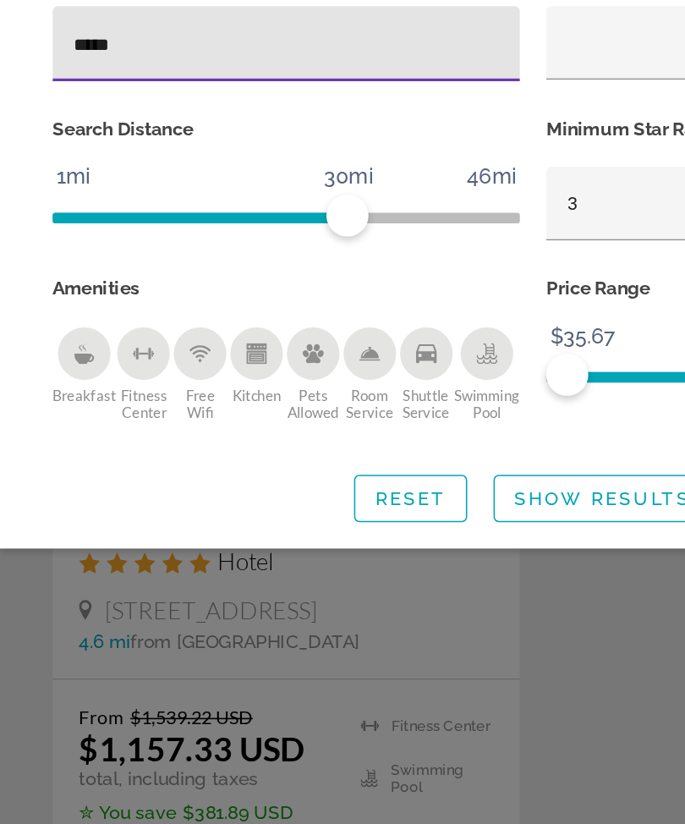
click at [345, 502] on span "Search widget" at bounding box center [387, 522] width 139 height 41
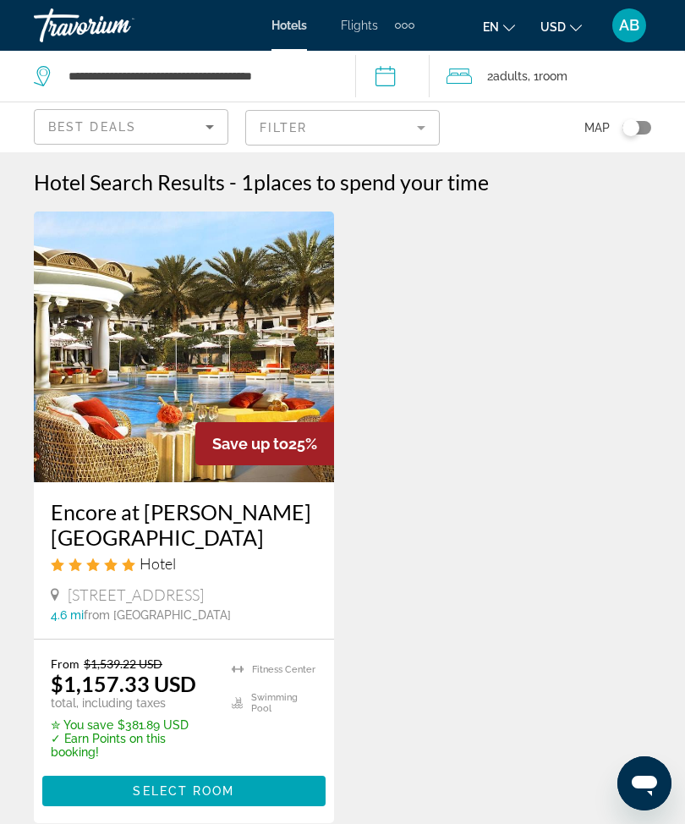
click at [428, 126] on mat-form-field "Filter" at bounding box center [342, 128] width 195 height 36
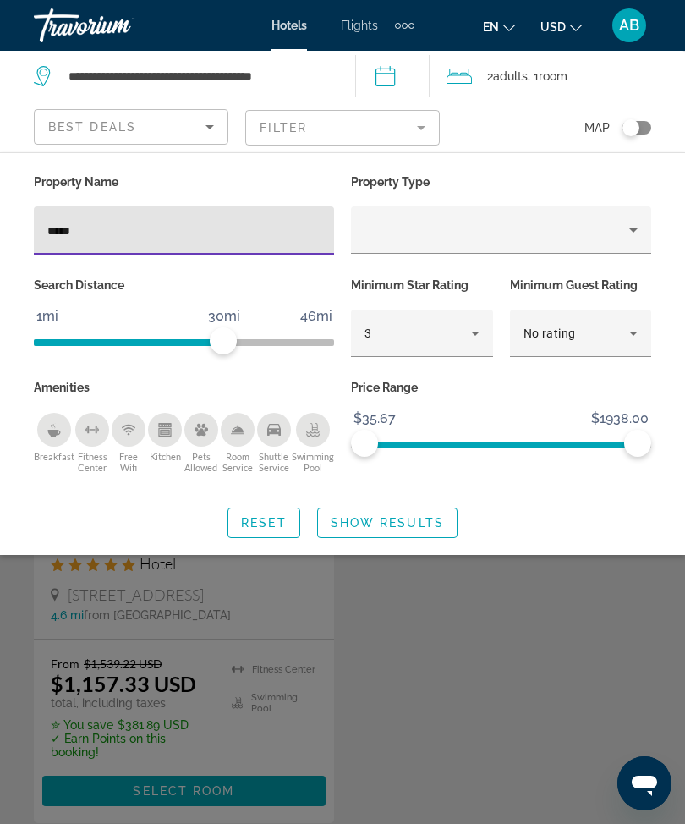
click at [230, 235] on input "****" at bounding box center [183, 231] width 273 height 20
type input "*"
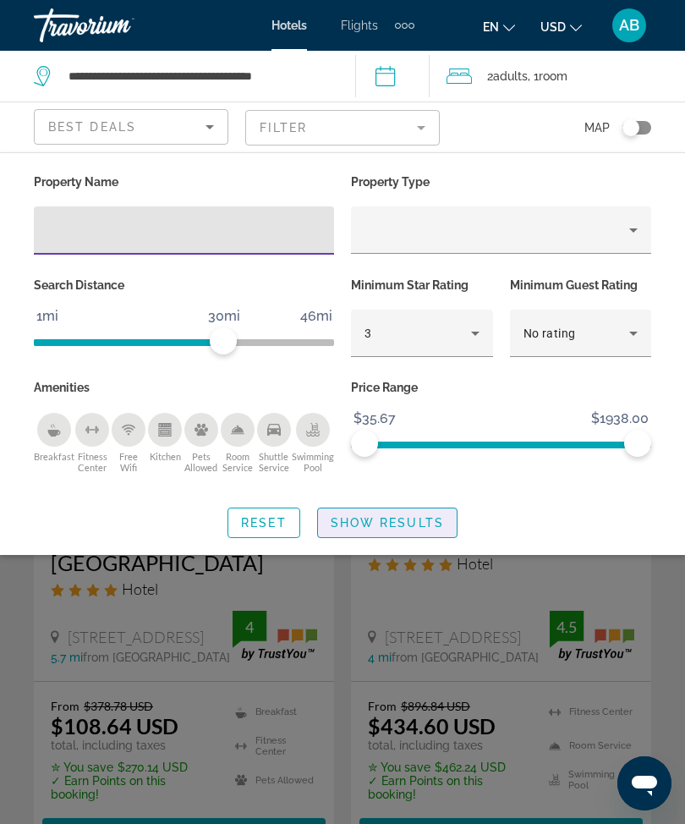
click at [407, 523] on span "Show Results" at bounding box center [387, 523] width 113 height 14
